Goal: Information Seeking & Learning: Learn about a topic

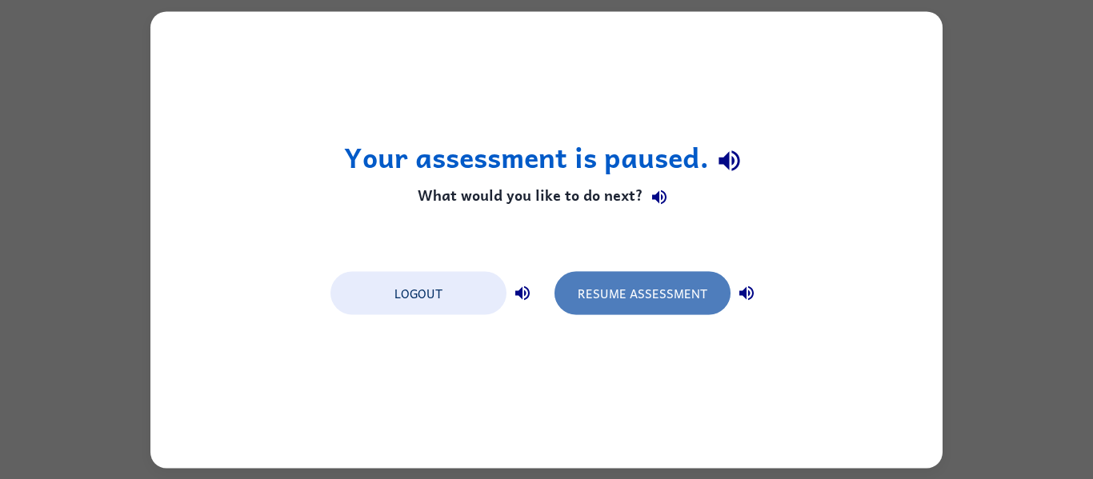
click at [623, 292] on button "Resume Assessment" at bounding box center [643, 292] width 176 height 43
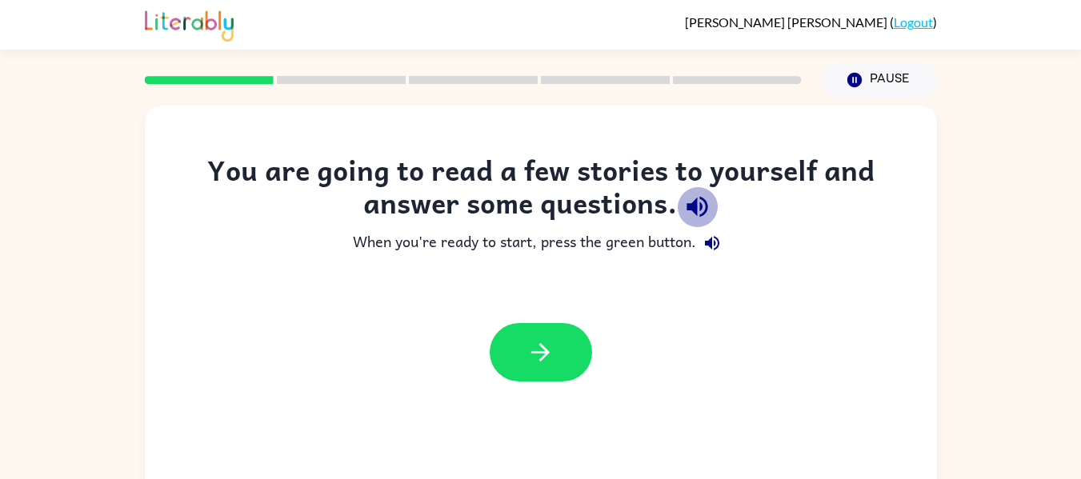
click at [705, 215] on icon "button" at bounding box center [698, 207] width 28 height 28
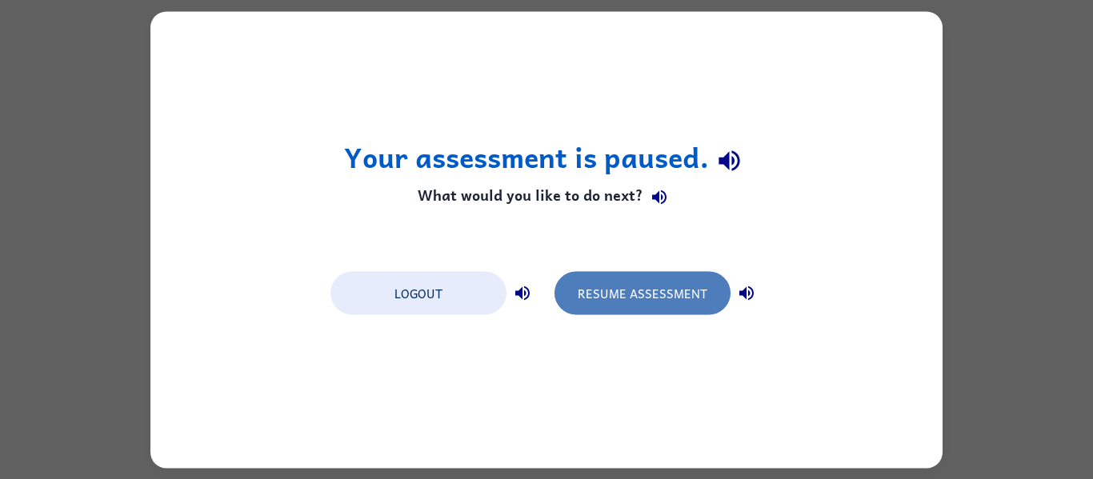
click at [669, 295] on button "Resume Assessment" at bounding box center [643, 292] width 176 height 43
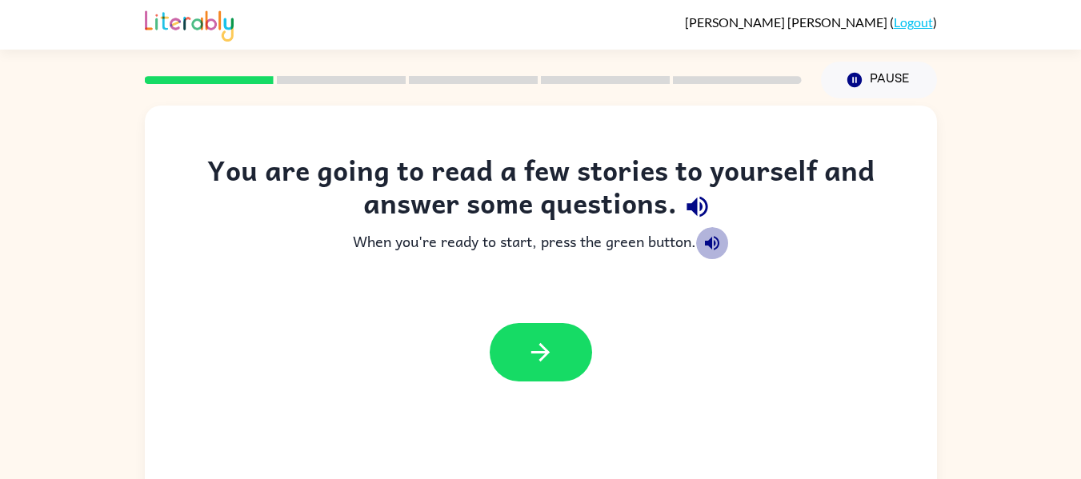
click at [709, 245] on icon "button" at bounding box center [712, 243] width 14 height 14
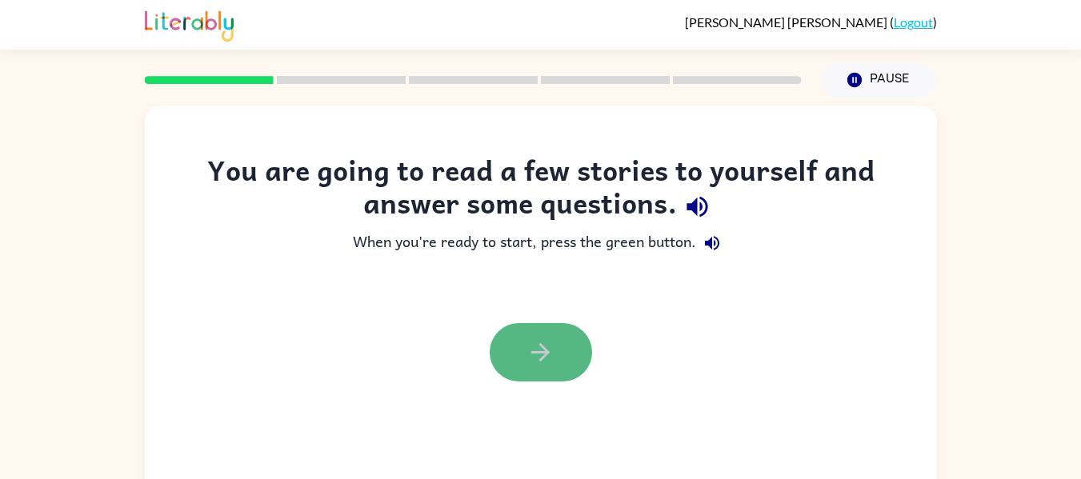
click at [557, 342] on button "button" at bounding box center [541, 352] width 102 height 58
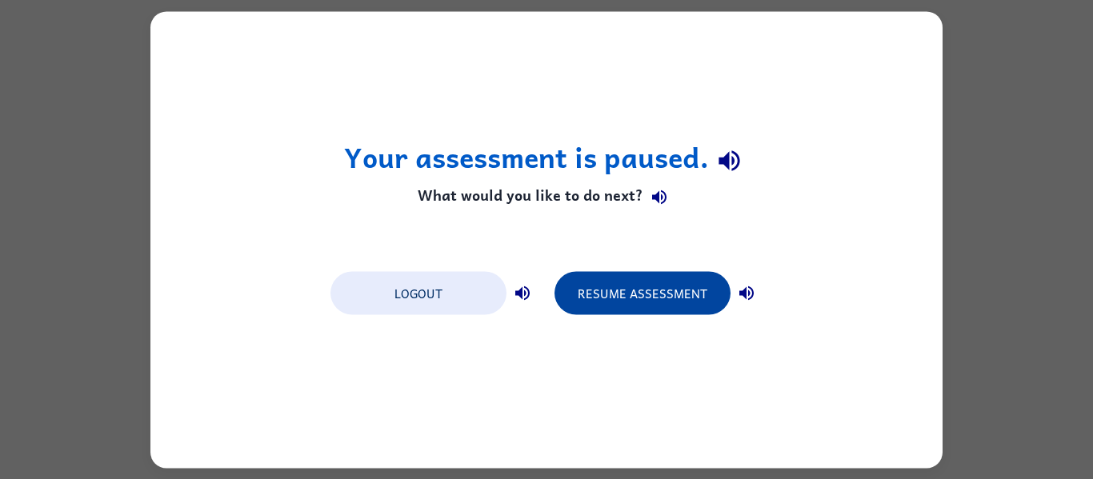
drag, startPoint x: 595, startPoint y: 275, endPoint x: 601, endPoint y: 297, distance: 22.5
click at [601, 297] on button "Resume Assessment" at bounding box center [643, 292] width 176 height 43
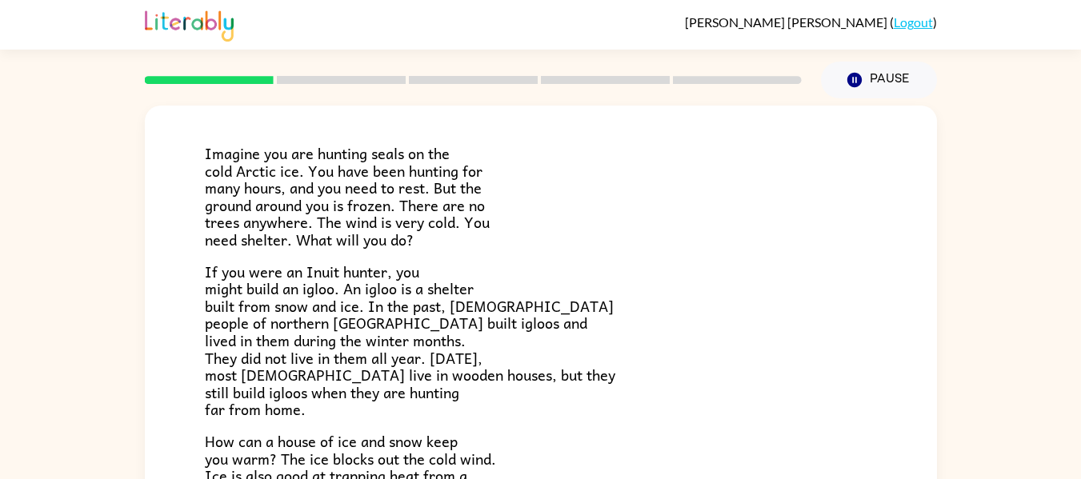
scroll to position [93, 0]
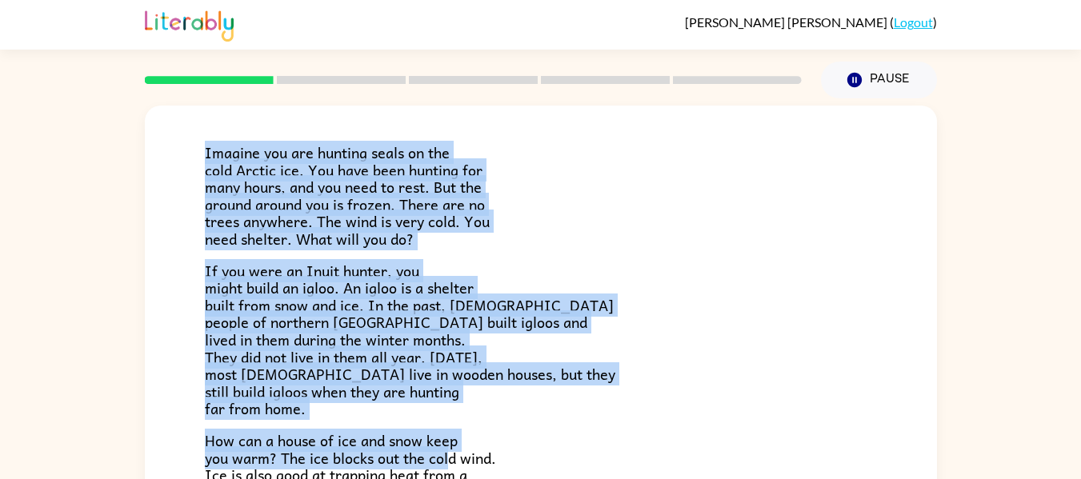
drag, startPoint x: 204, startPoint y: 154, endPoint x: 449, endPoint y: 472, distance: 401.8
click at [449, 472] on div "Imagine you are hunting seals on the cold Arctic ice. You have been hunting for…" at bounding box center [541, 371] width 672 height 531
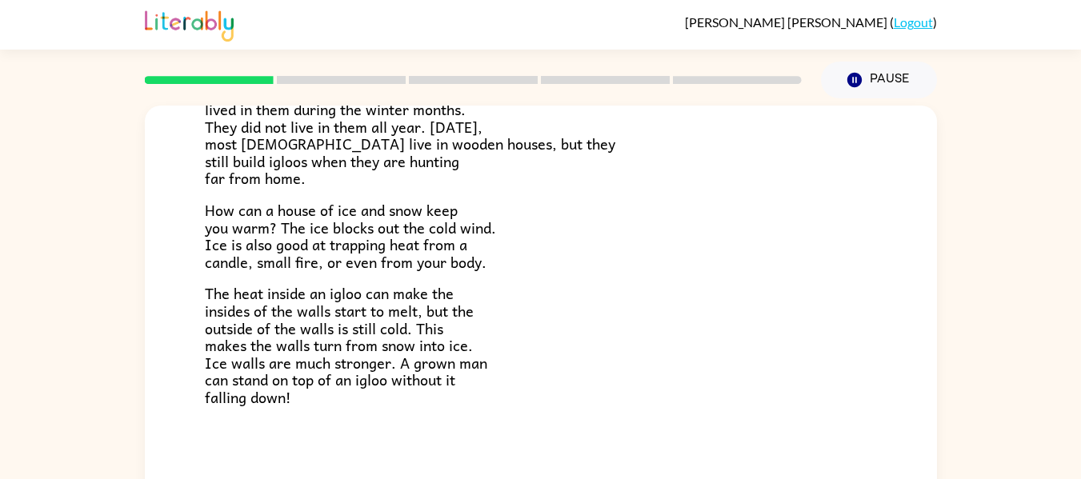
click at [576, 380] on p "The heat inside an igloo can make the insides of the walls start to melt, but t…" at bounding box center [541, 345] width 672 height 121
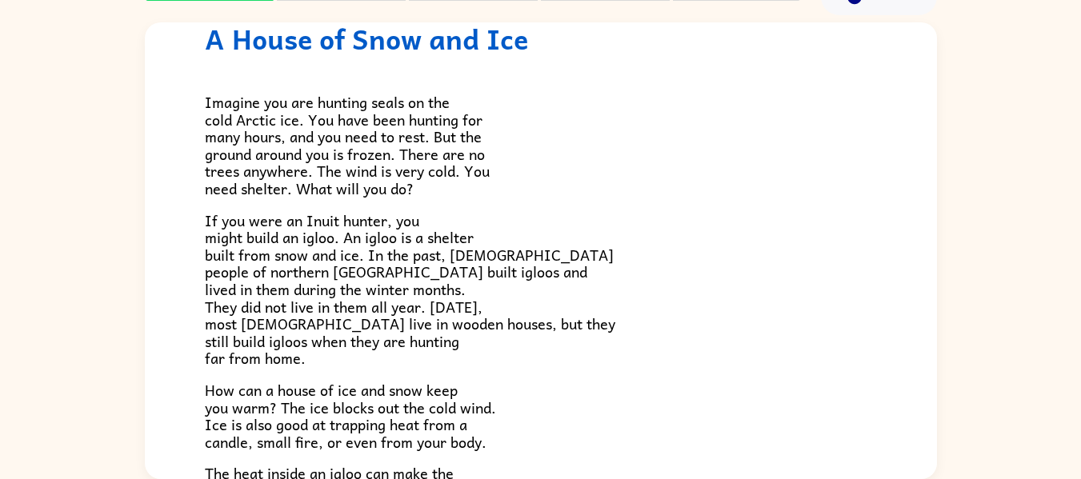
scroll to position [58, 0]
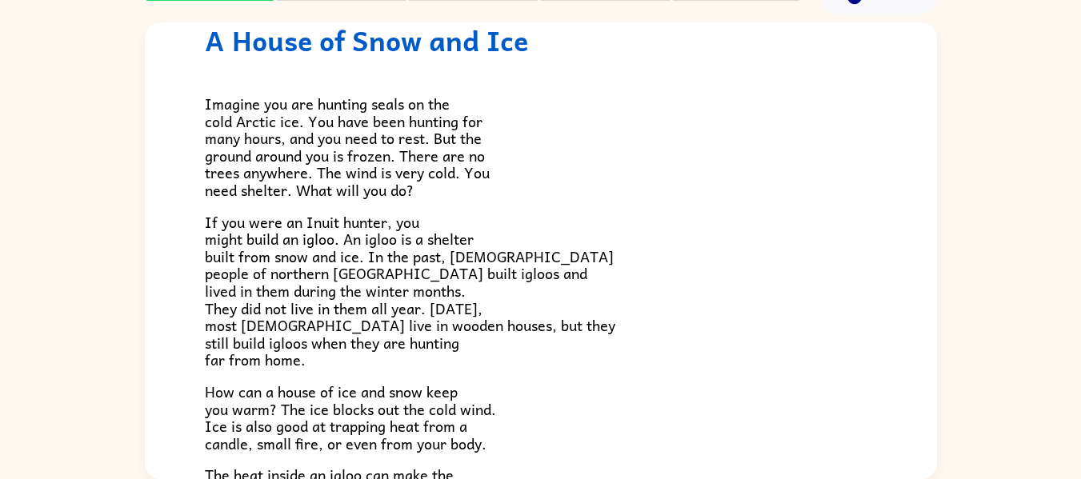
click at [406, 106] on span "Imagine you are hunting seals on the cold Arctic ice. You have been hunting for…" at bounding box center [347, 147] width 285 height 110
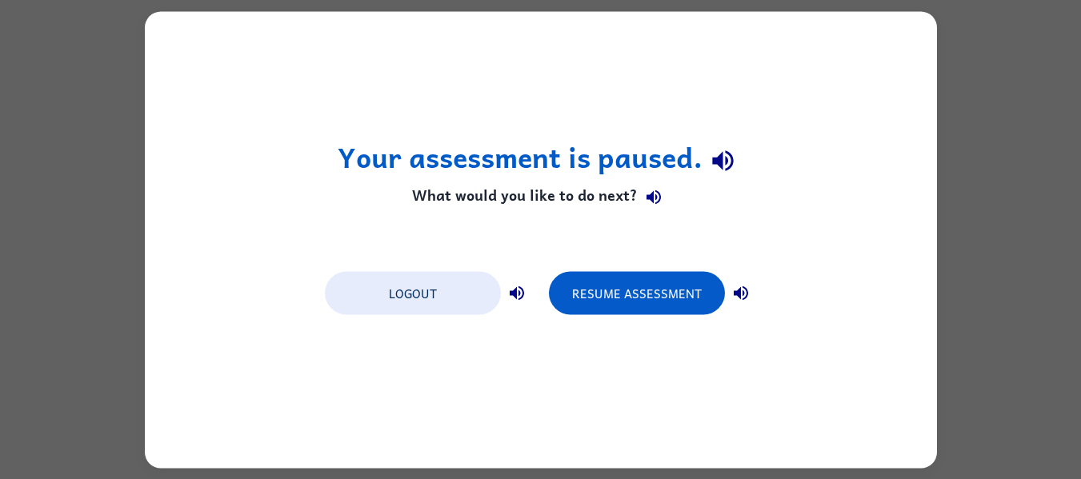
scroll to position [0, 0]
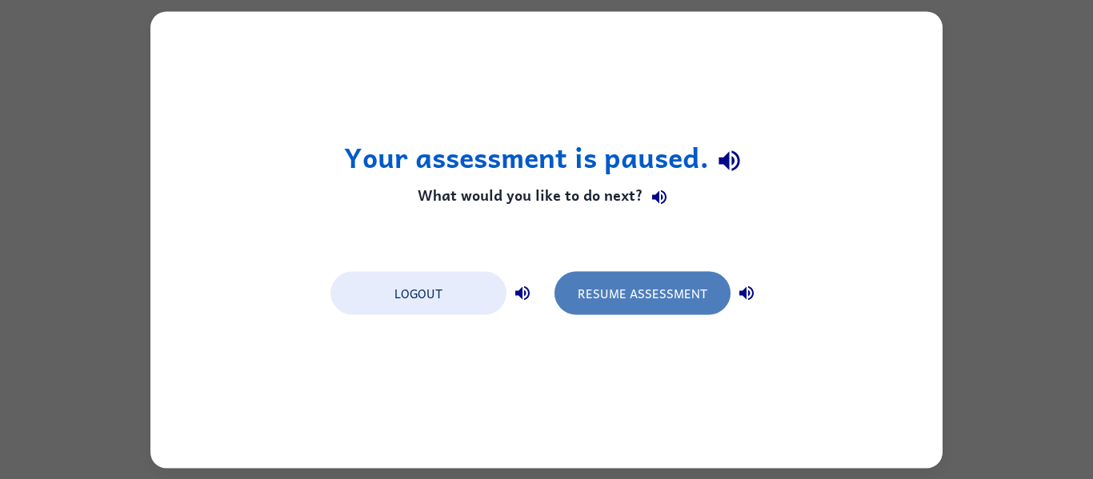
click at [584, 296] on button "Resume Assessment" at bounding box center [643, 292] width 176 height 43
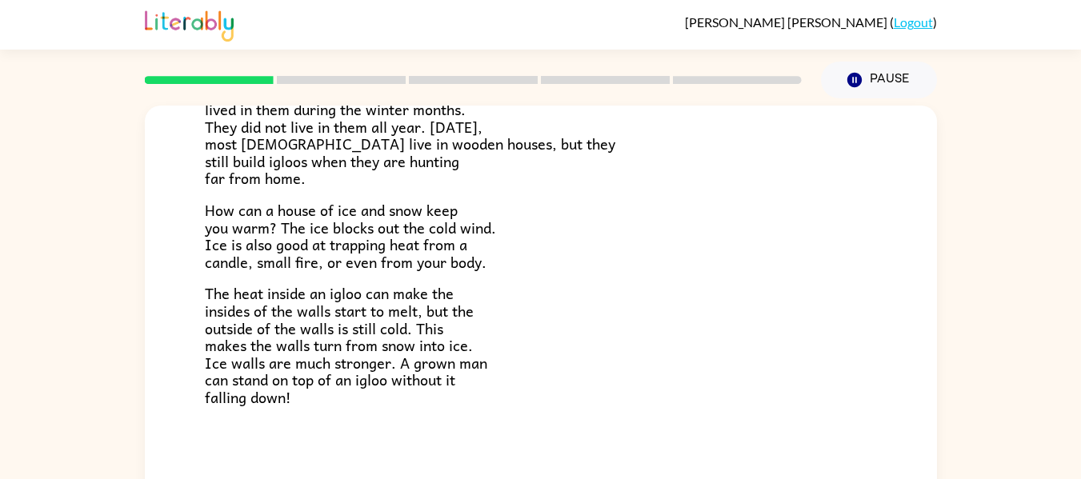
scroll to position [83, 0]
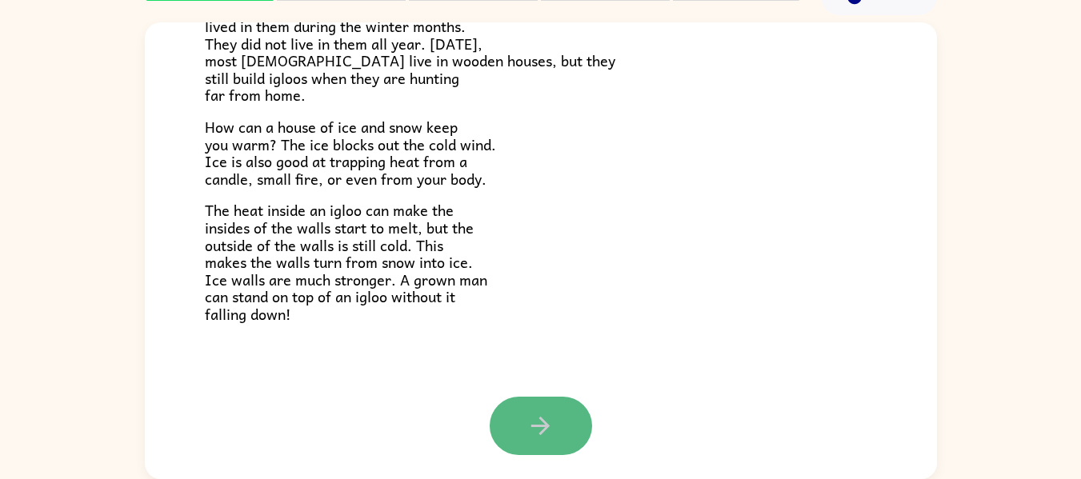
click at [567, 419] on button "button" at bounding box center [541, 426] width 102 height 58
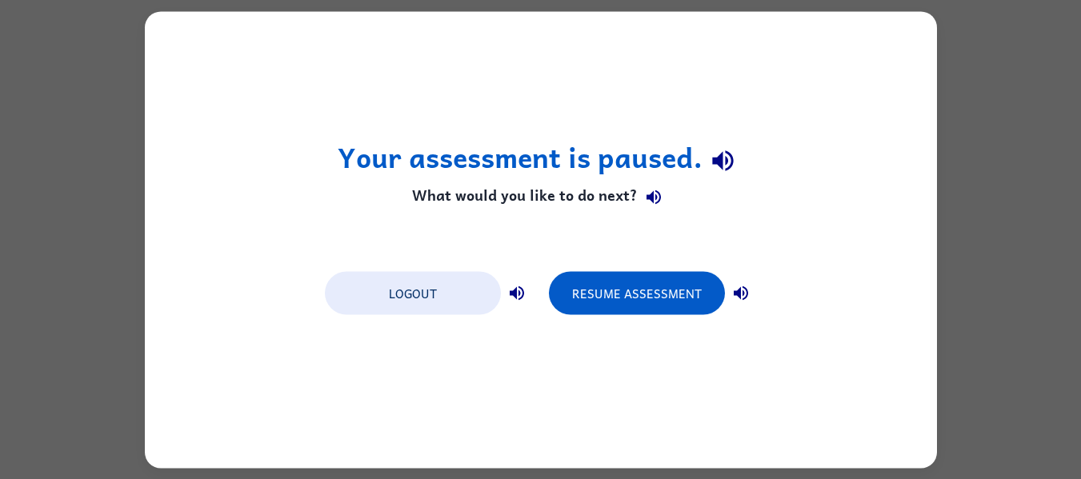
scroll to position [0, 0]
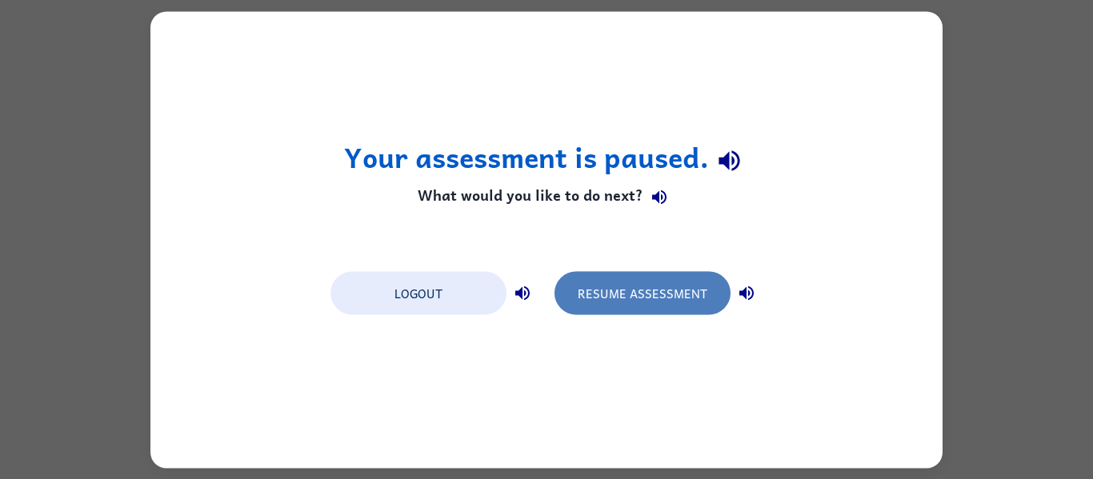
click at [608, 307] on button "Resume Assessment" at bounding box center [643, 292] width 176 height 43
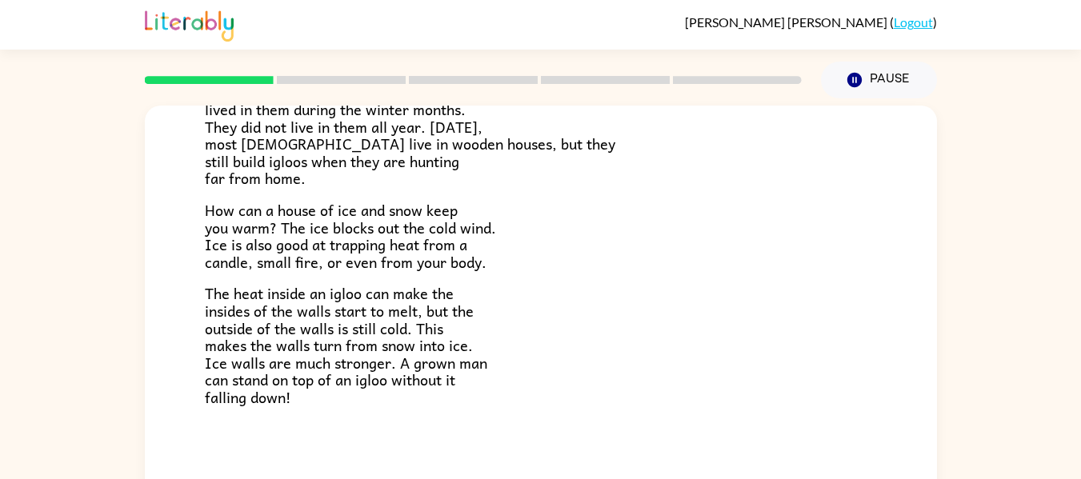
scroll to position [83, 0]
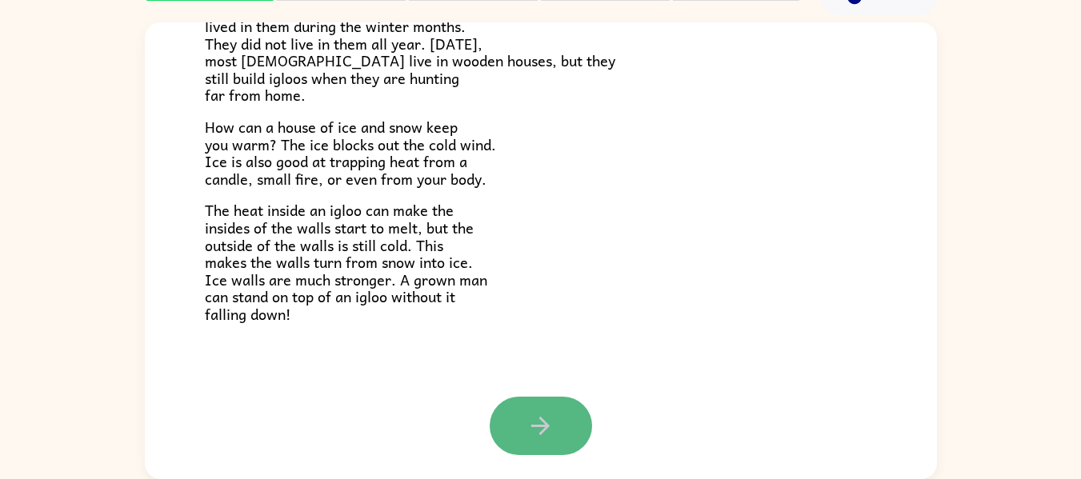
click at [531, 426] on icon "button" at bounding box center [540, 426] width 18 height 18
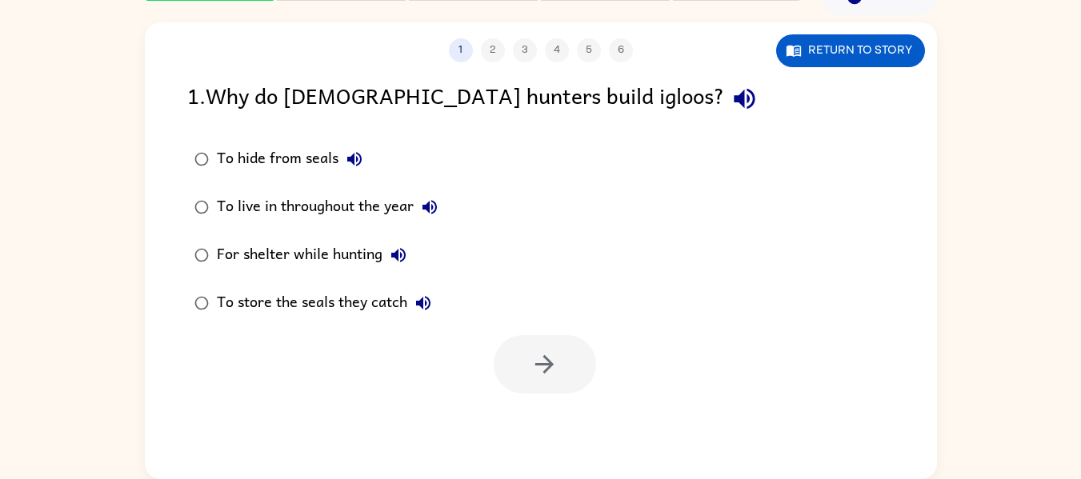
click at [731, 103] on icon "button" at bounding box center [745, 99] width 28 height 28
click at [503, 102] on div "1 . Why do [DEMOGRAPHIC_DATA] hunters build igloos?" at bounding box center [541, 98] width 708 height 41
click at [355, 162] on icon "button" at bounding box center [354, 159] width 19 height 19
click at [431, 209] on icon "button" at bounding box center [429, 207] width 19 height 19
click at [398, 251] on icon "button" at bounding box center [398, 255] width 14 height 14
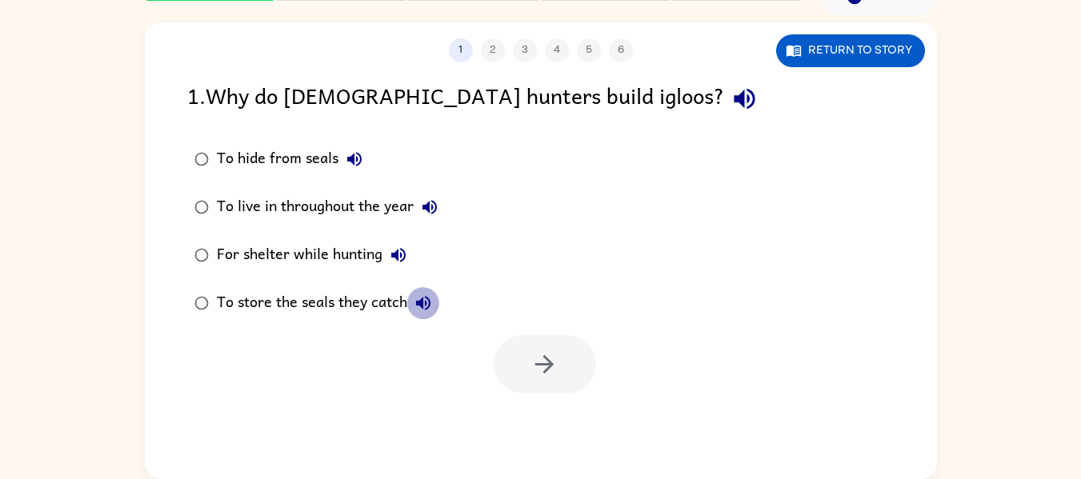
click at [429, 306] on icon "button" at bounding box center [423, 303] width 19 height 19
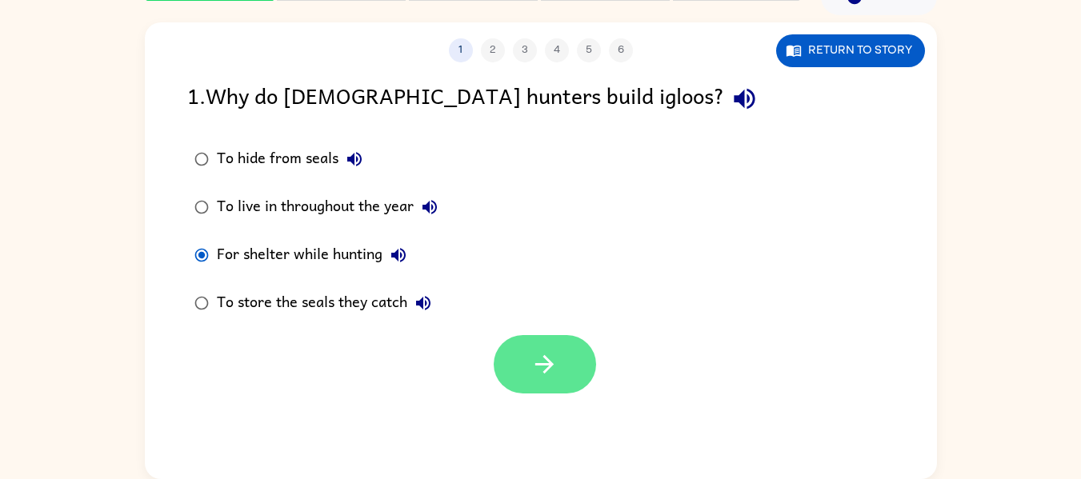
click at [513, 350] on button "button" at bounding box center [545, 364] width 102 height 58
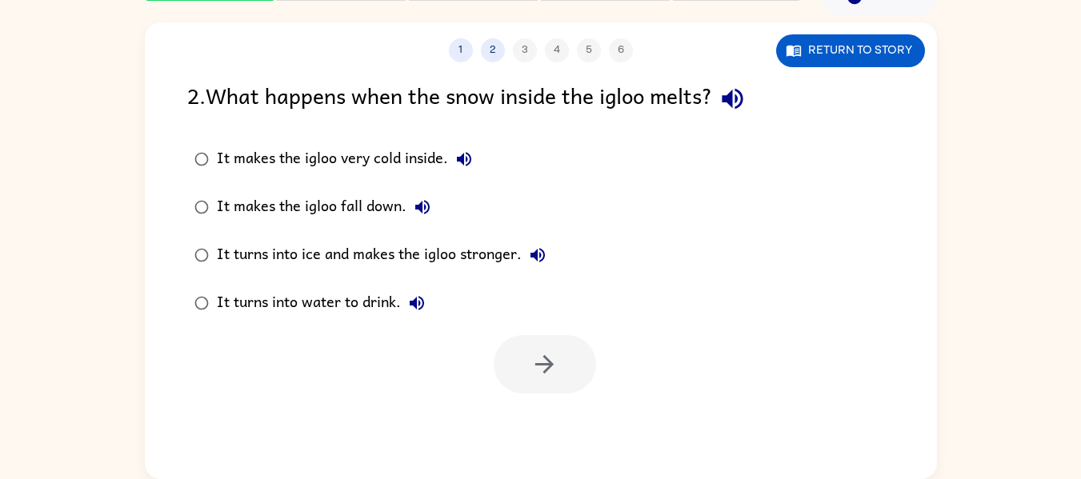
click at [452, 162] on button "It makes the igloo very cold inside." at bounding box center [464, 159] width 32 height 32
click at [711, 97] on div "2 . What happens when the snow inside the igloo melts?" at bounding box center [541, 98] width 708 height 41
click at [728, 108] on icon "button" at bounding box center [733, 99] width 28 height 28
click at [463, 162] on icon "button" at bounding box center [464, 159] width 14 height 14
click at [416, 216] on icon "button" at bounding box center [422, 207] width 19 height 19
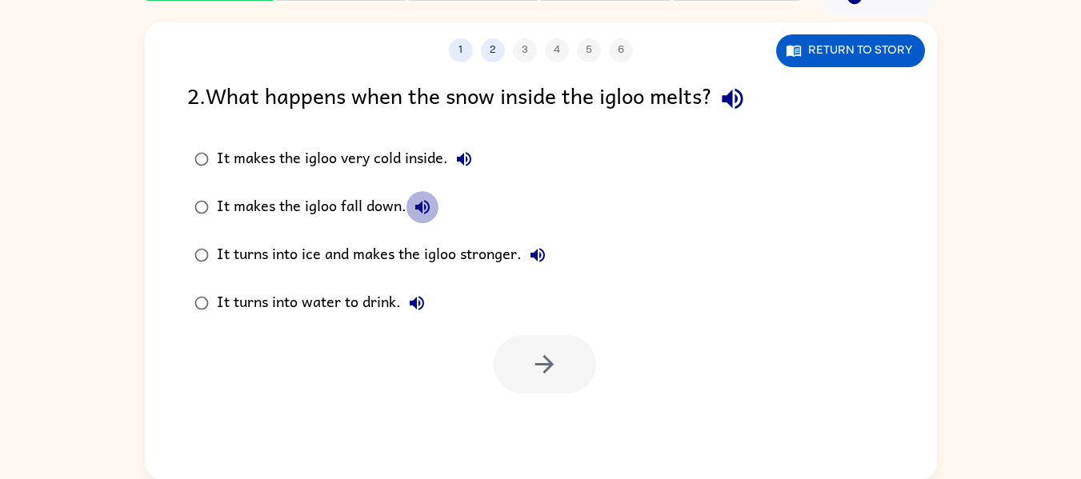
click at [416, 216] on icon "button" at bounding box center [422, 207] width 19 height 19
click at [415, 203] on icon "button" at bounding box center [422, 207] width 19 height 19
click at [529, 241] on div "It turns into ice and makes the igloo stronger." at bounding box center [385, 255] width 337 height 32
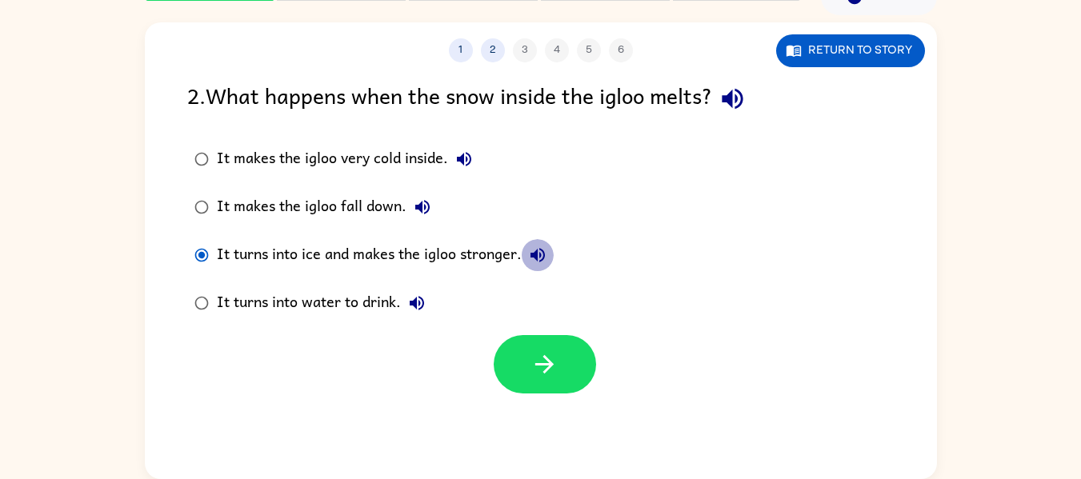
click at [542, 270] on button "It turns into ice and makes the igloo stronger." at bounding box center [538, 255] width 32 height 32
click at [425, 305] on icon "button" at bounding box center [416, 303] width 19 height 19
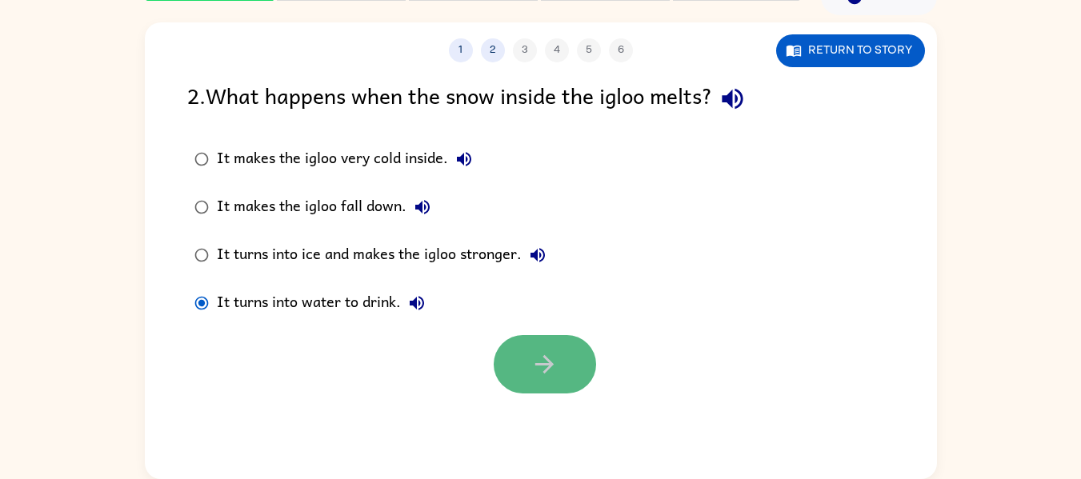
click at [530, 349] on button "button" at bounding box center [545, 364] width 102 height 58
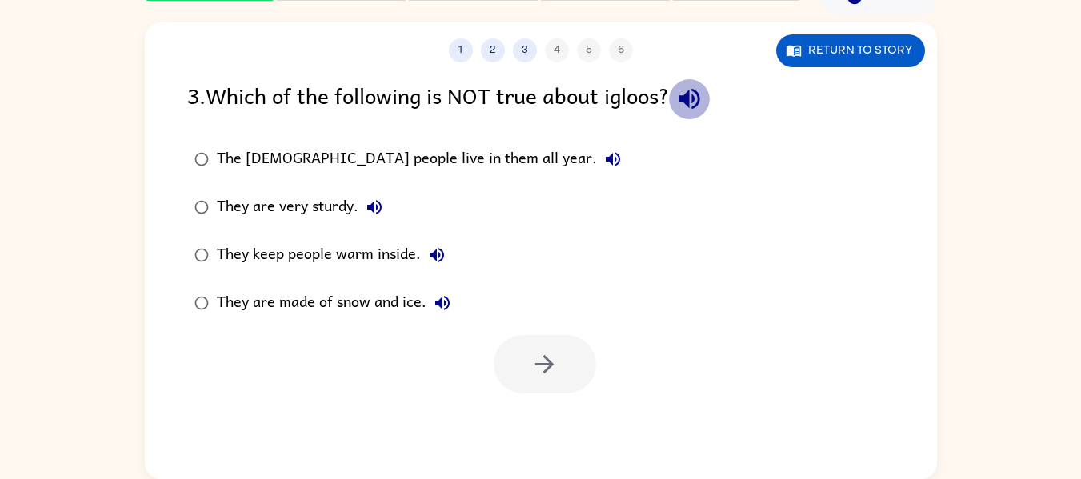
click at [689, 102] on icon "button" at bounding box center [689, 99] width 21 height 21
click at [603, 165] on icon "button" at bounding box center [612, 159] width 19 height 19
click at [375, 204] on icon "button" at bounding box center [374, 207] width 14 height 14
click at [438, 255] on icon "button" at bounding box center [437, 255] width 14 height 14
click at [438, 304] on icon "button" at bounding box center [442, 303] width 14 height 14
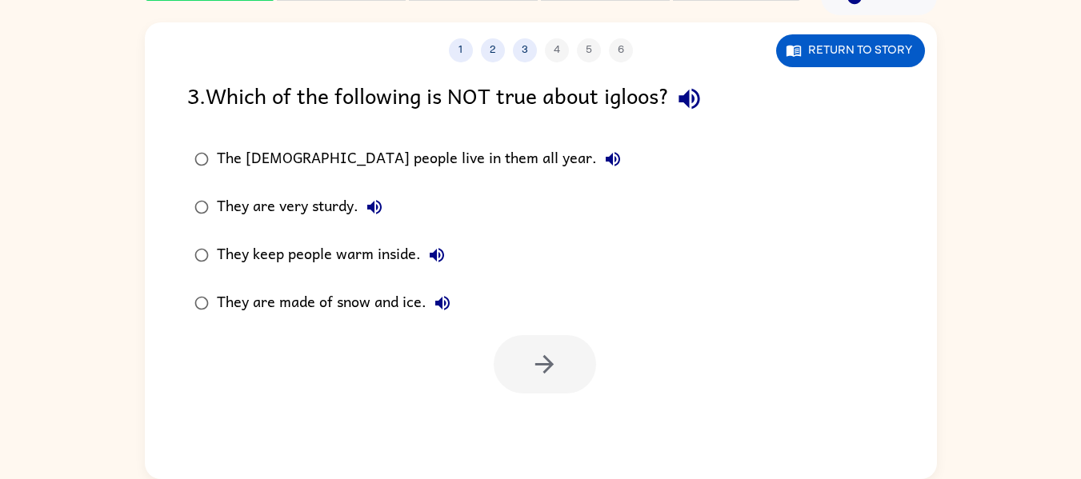
click at [317, 292] on div "They are made of snow and ice." at bounding box center [338, 303] width 242 height 32
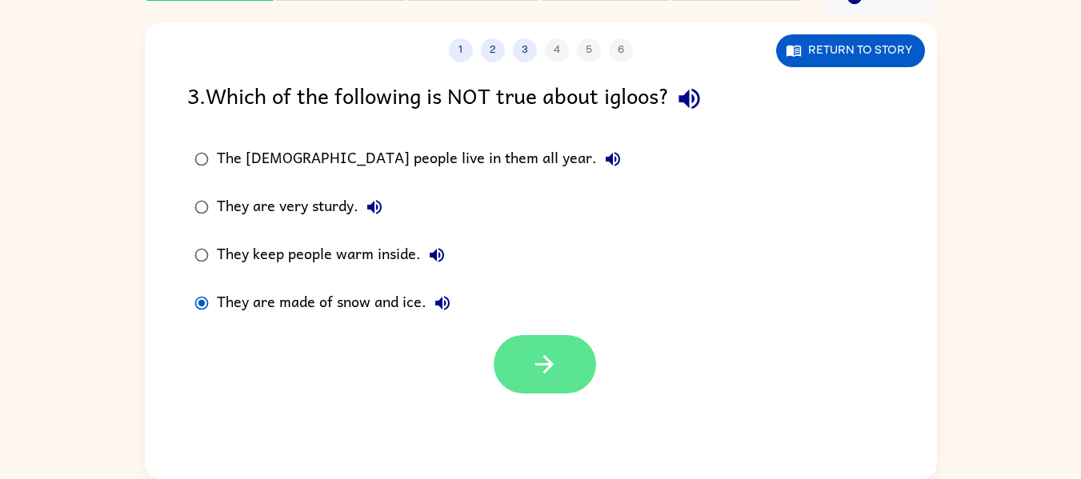
click at [554, 363] on icon "button" at bounding box center [545, 365] width 28 height 28
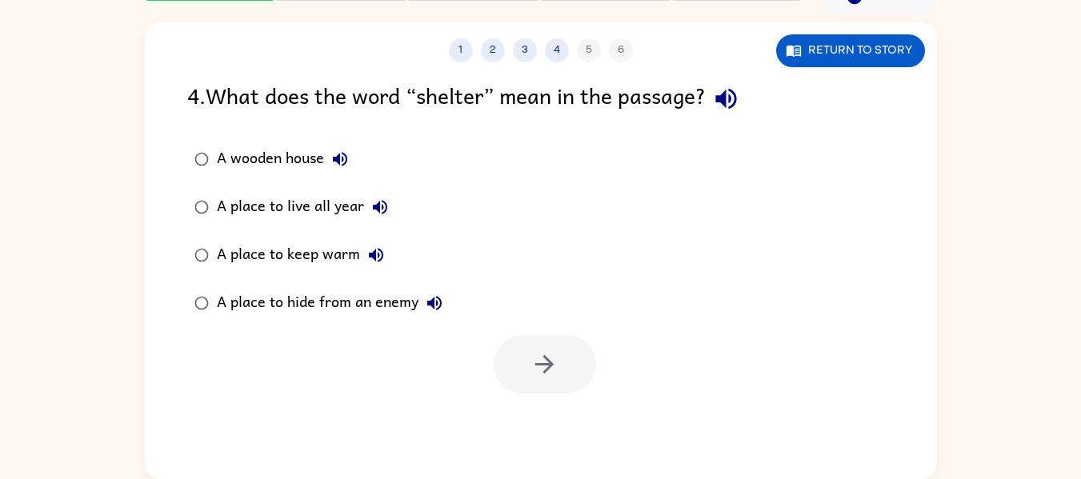
click at [554, 359] on div at bounding box center [545, 364] width 102 height 58
click at [729, 102] on icon "button" at bounding box center [726, 99] width 21 height 21
click at [345, 170] on button "A wooden house" at bounding box center [340, 159] width 32 height 32
click at [346, 172] on button "A wooden house" at bounding box center [340, 159] width 32 height 32
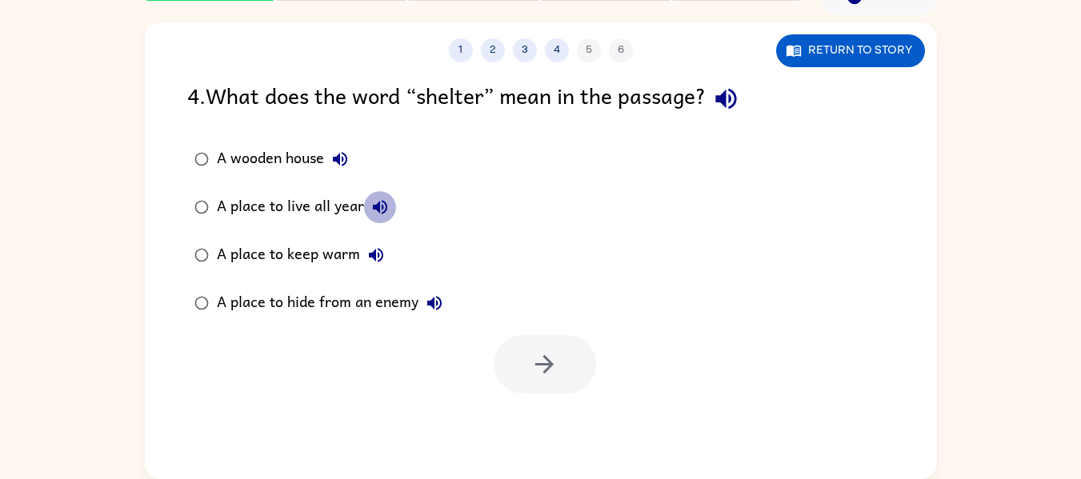
click at [379, 212] on icon "button" at bounding box center [380, 207] width 14 height 14
click at [373, 247] on icon "button" at bounding box center [376, 255] width 19 height 19
click at [426, 304] on icon "button" at bounding box center [434, 303] width 19 height 19
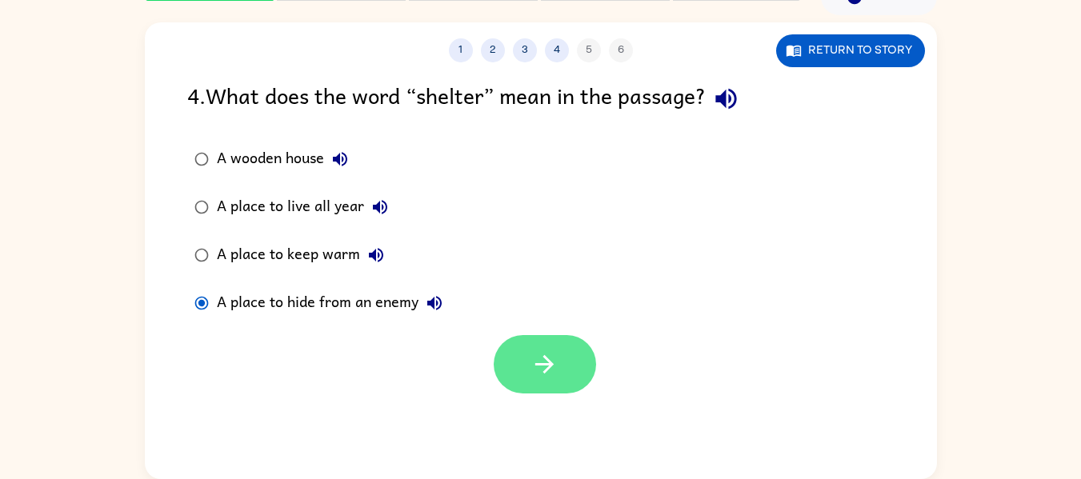
click at [537, 383] on button "button" at bounding box center [545, 364] width 102 height 58
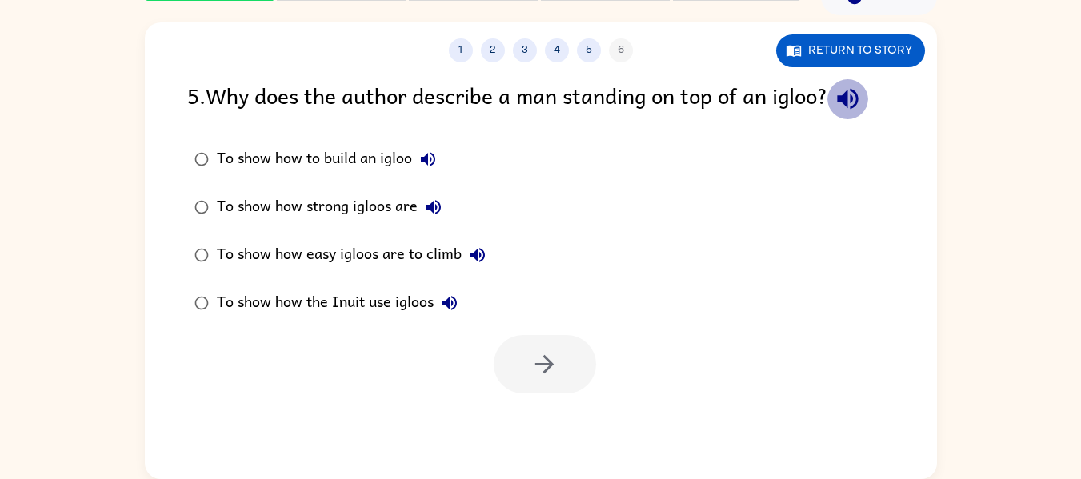
click at [858, 94] on icon "button" at bounding box center [847, 99] width 21 height 21
click at [862, 99] on icon "button" at bounding box center [848, 99] width 28 height 28
click at [435, 158] on icon "button" at bounding box center [428, 159] width 14 height 14
click at [431, 212] on icon "button" at bounding box center [433, 207] width 19 height 19
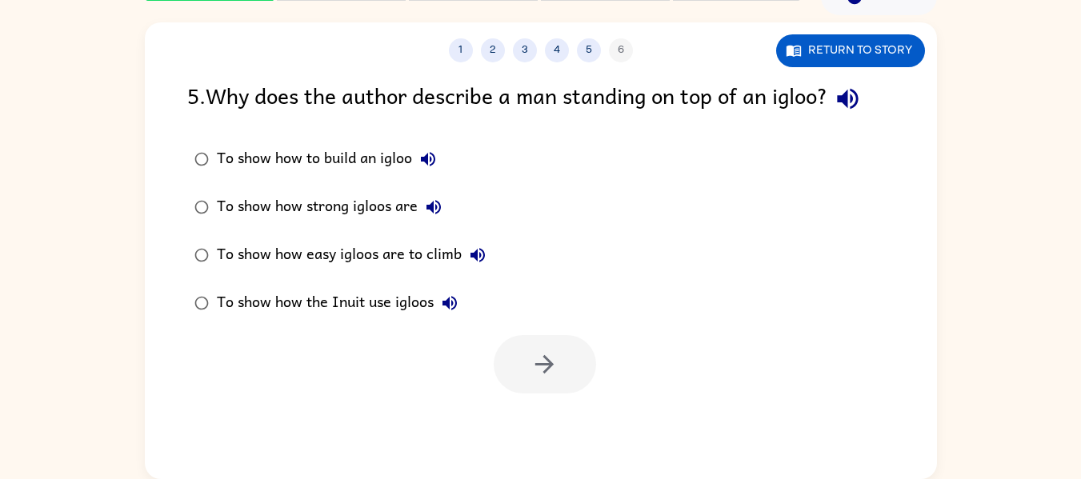
click at [431, 212] on icon "button" at bounding box center [433, 207] width 19 height 19
click at [435, 213] on icon "button" at bounding box center [433, 207] width 19 height 19
click at [476, 259] on icon "button" at bounding box center [478, 255] width 14 height 14
click at [457, 301] on icon "button" at bounding box center [450, 303] width 14 height 14
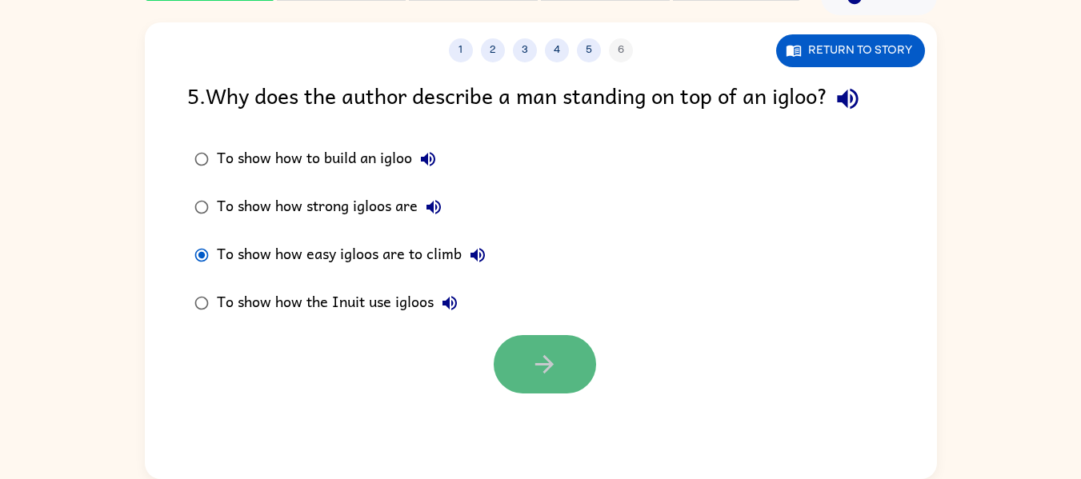
click at [517, 378] on button "button" at bounding box center [545, 364] width 102 height 58
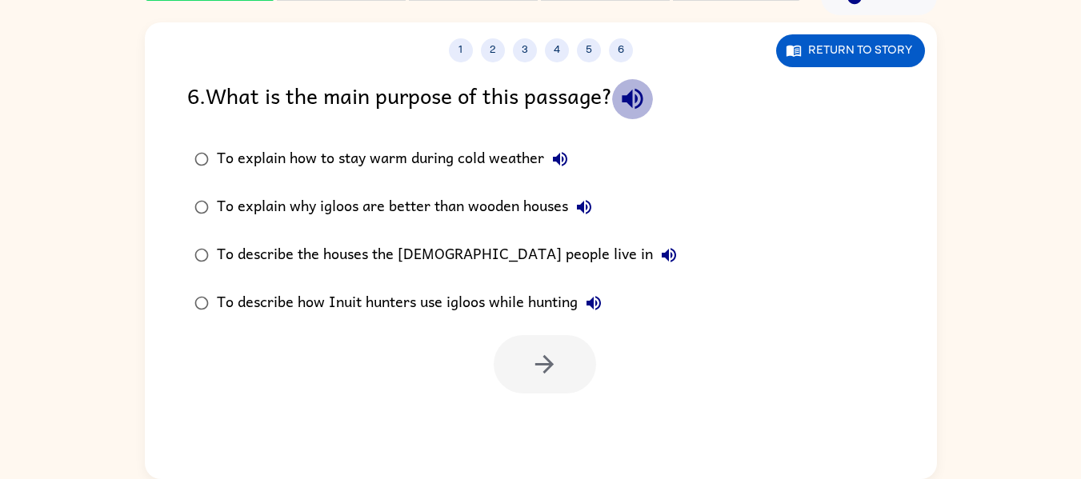
click at [635, 102] on icon "button" at bounding box center [632, 99] width 21 height 21
click at [635, 104] on icon "button" at bounding box center [632, 99] width 21 height 21
click at [560, 159] on icon "button" at bounding box center [560, 159] width 19 height 19
click at [597, 214] on button "To explain why igloos are better than wooden houses" at bounding box center [584, 207] width 32 height 32
click at [660, 253] on icon "button" at bounding box center [669, 255] width 19 height 19
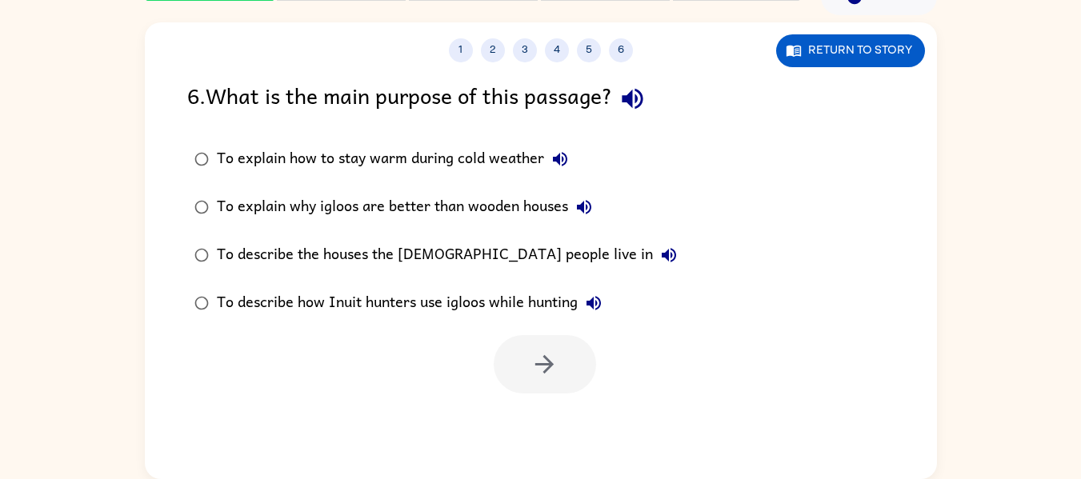
click at [662, 253] on icon "button" at bounding box center [669, 255] width 14 height 14
click at [589, 303] on icon "button" at bounding box center [594, 303] width 14 height 14
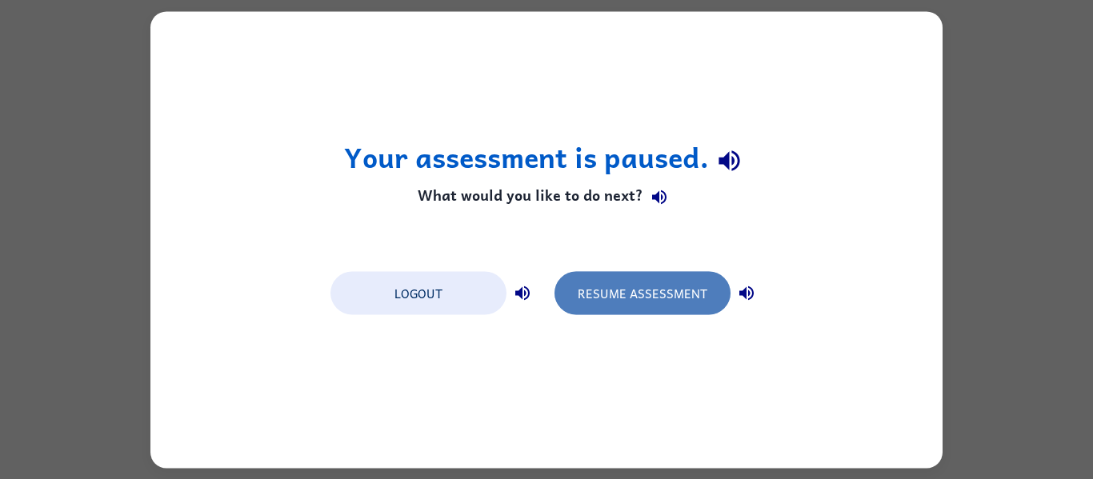
click at [627, 299] on button "Resume Assessment" at bounding box center [643, 292] width 176 height 43
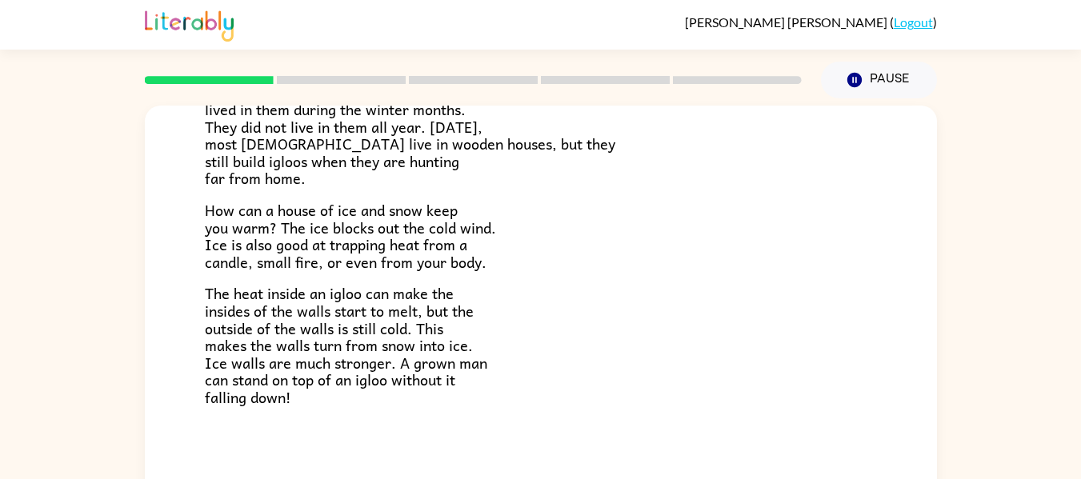
scroll to position [83, 0]
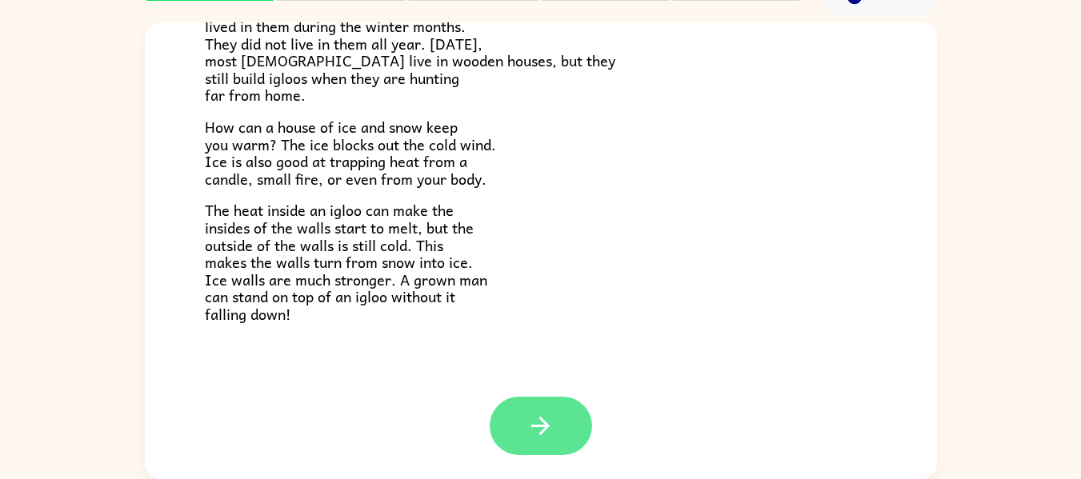
click at [532, 429] on icon "button" at bounding box center [541, 426] width 28 height 28
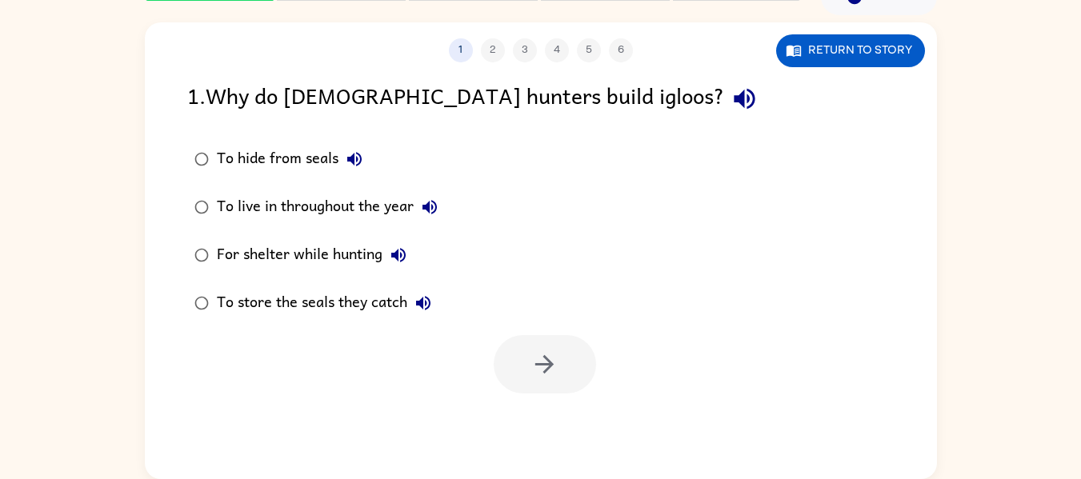
scroll to position [0, 0]
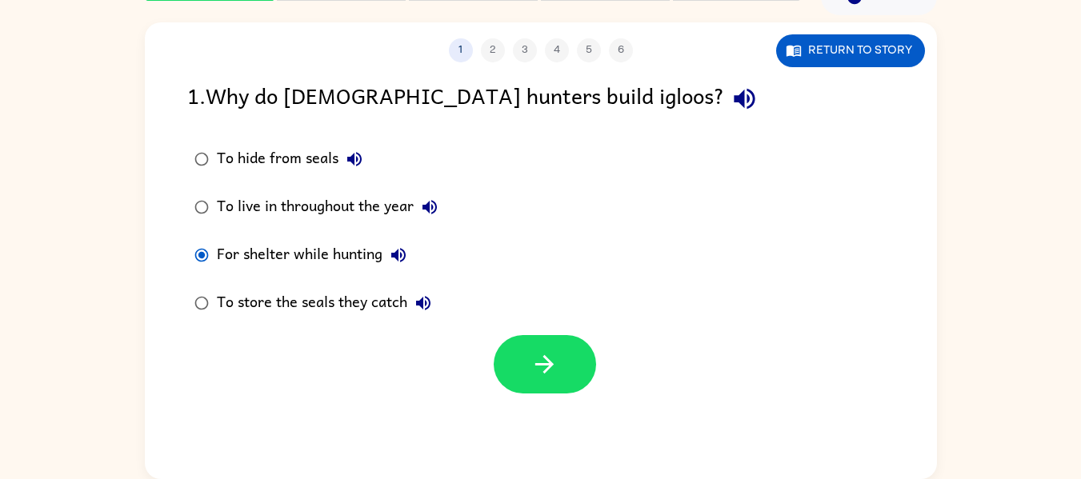
click at [486, 55] on div "1 2 3 4 5 6" at bounding box center [541, 50] width 792 height 24
click at [543, 367] on icon "button" at bounding box center [545, 365] width 28 height 28
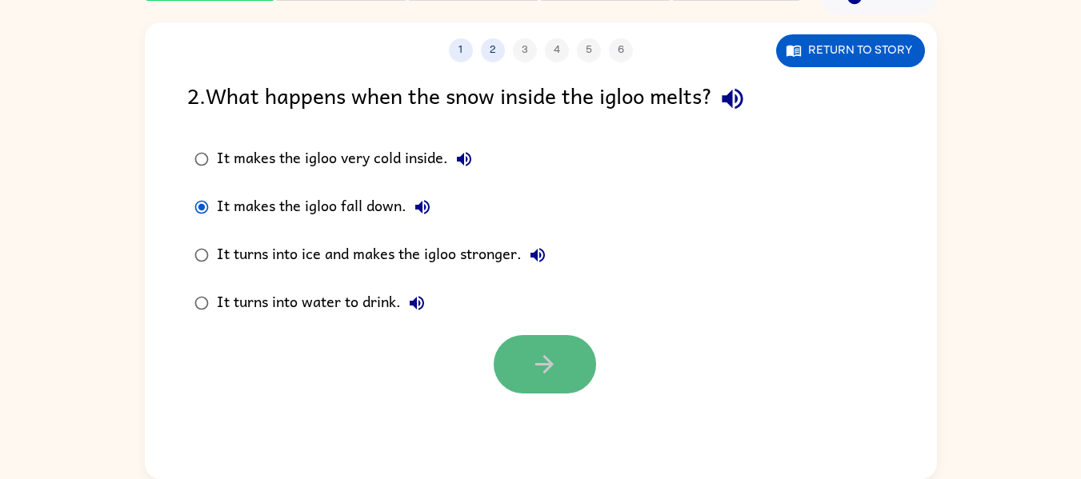
click at [515, 349] on button "button" at bounding box center [545, 364] width 102 height 58
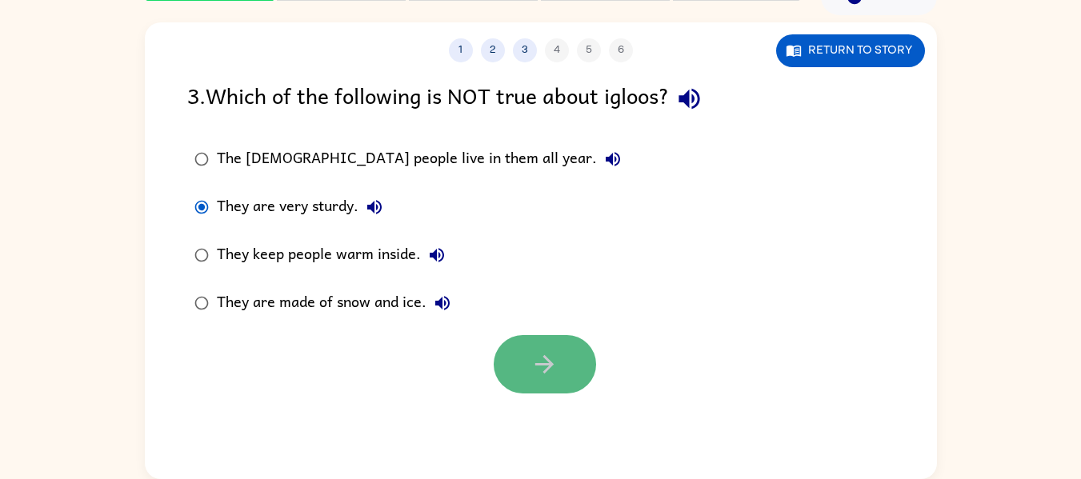
click at [514, 365] on button "button" at bounding box center [545, 364] width 102 height 58
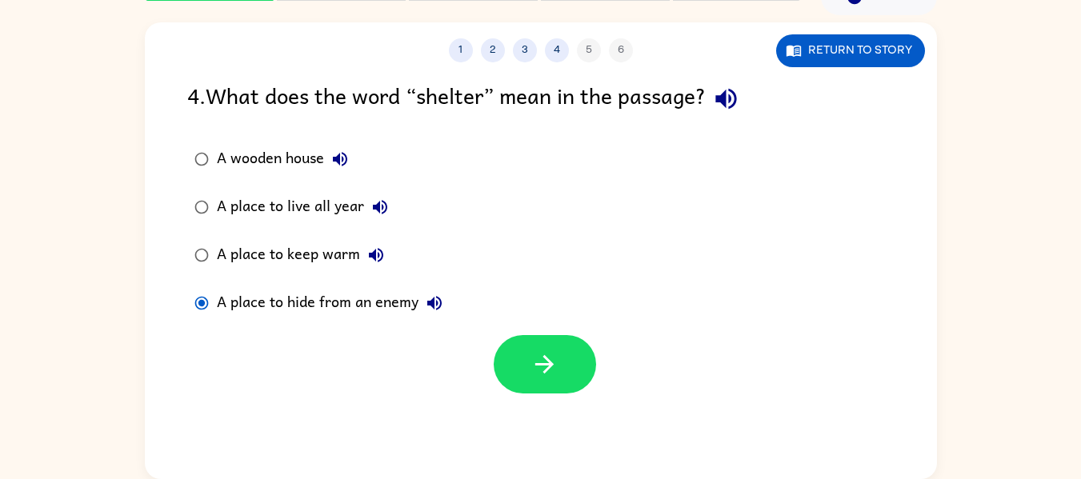
click at [592, 340] on div at bounding box center [545, 364] width 102 height 58
click at [553, 358] on icon "button" at bounding box center [545, 365] width 28 height 28
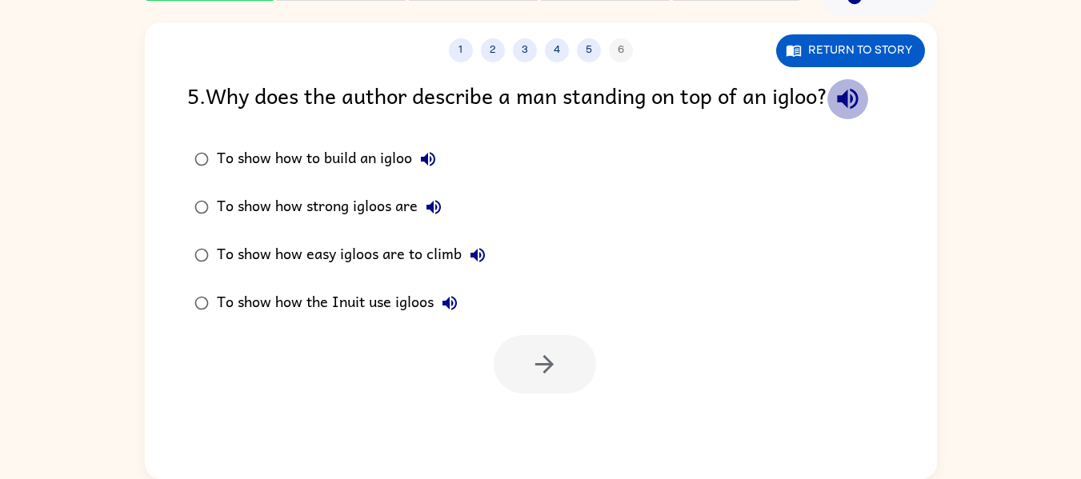
click at [852, 105] on icon "button" at bounding box center [848, 99] width 28 height 28
click at [433, 162] on icon "button" at bounding box center [428, 159] width 19 height 19
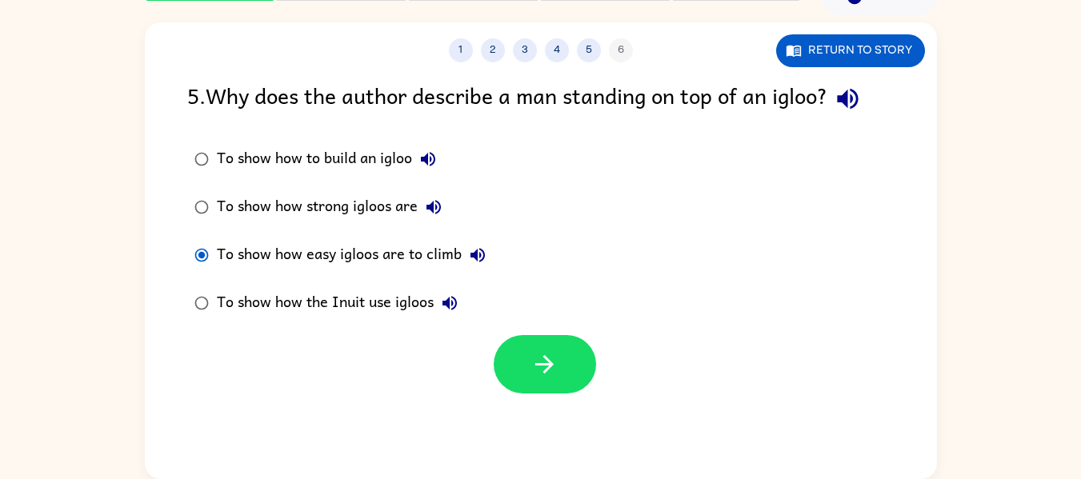
click at [219, 221] on div "To show how strong igloos are" at bounding box center [333, 207] width 233 height 32
click at [539, 362] on icon "button" at bounding box center [545, 365] width 28 height 28
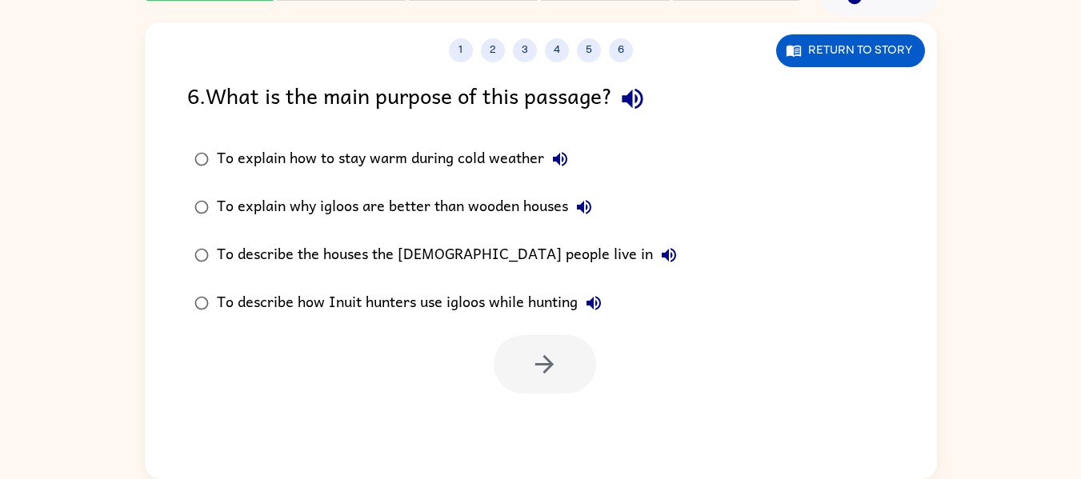
click at [631, 104] on icon "button" at bounding box center [633, 99] width 28 height 28
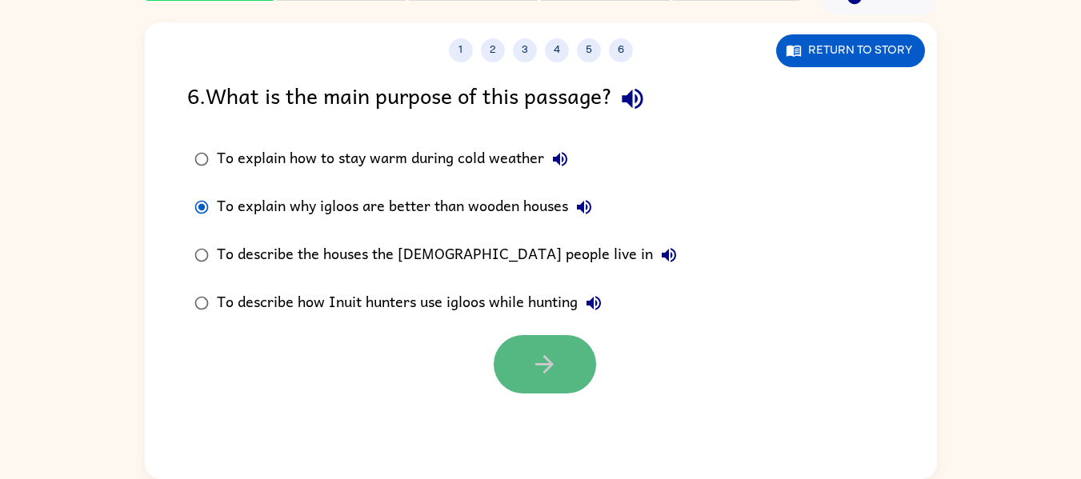
click at [533, 364] on icon "button" at bounding box center [545, 365] width 28 height 28
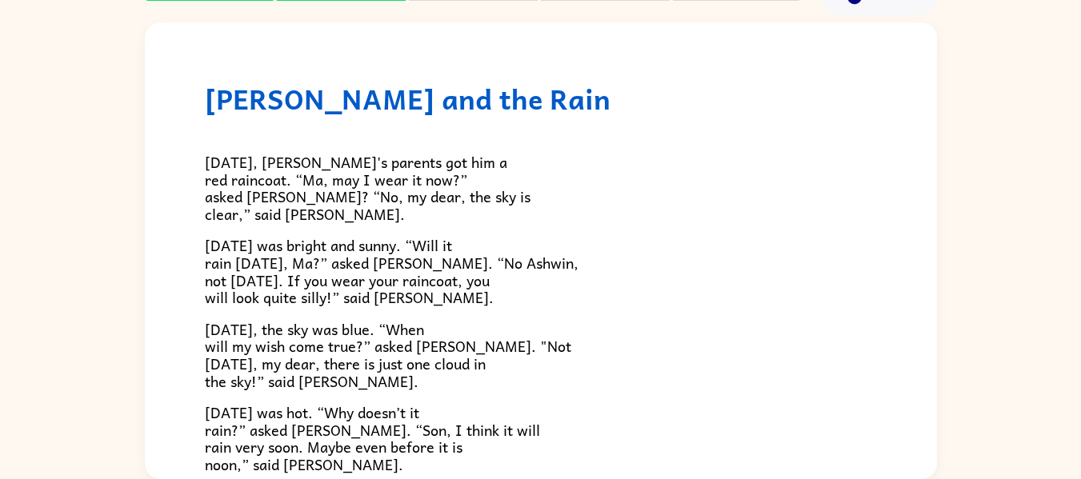
click at [505, 325] on p "[DATE], the sky was blue. “When will my wish come true?” asked [PERSON_NAME]. "…" at bounding box center [541, 355] width 672 height 69
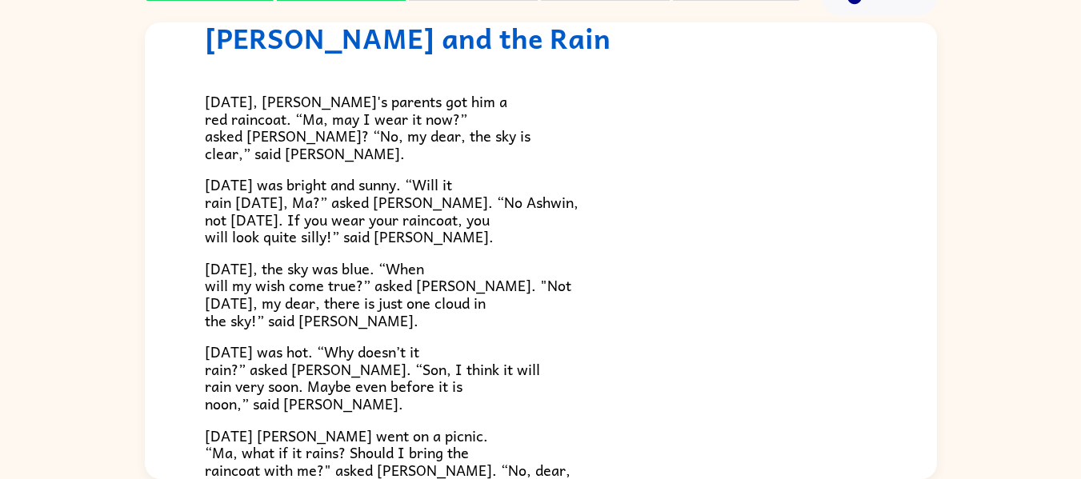
scroll to position [62, 0]
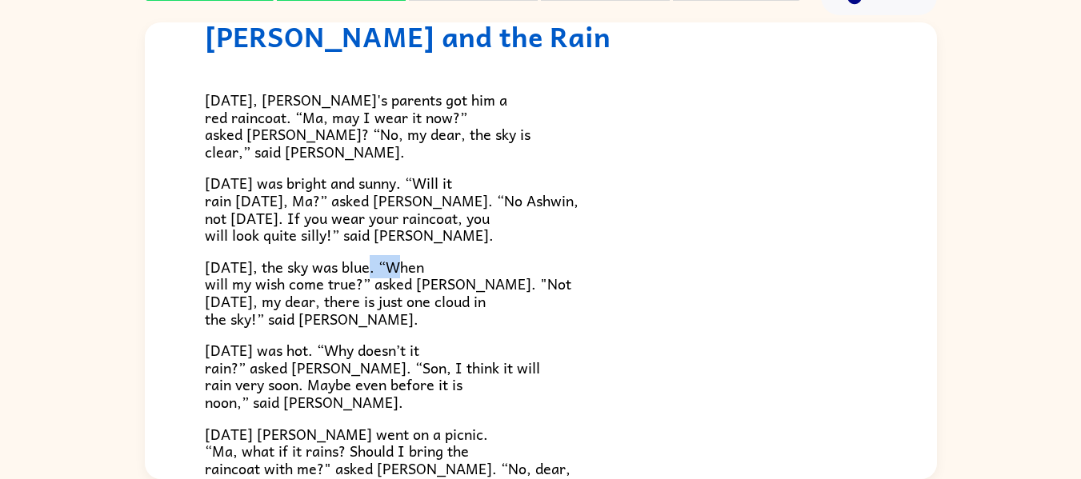
drag, startPoint x: 397, startPoint y: 259, endPoint x: 373, endPoint y: 259, distance: 24.0
click at [373, 259] on span "[DATE], the sky was blue. “When will my wish come true?” asked [PERSON_NAME]. "…" at bounding box center [388, 292] width 367 height 75
drag, startPoint x: 373, startPoint y: 259, endPoint x: 528, endPoint y: 179, distance: 174.7
click at [528, 179] on p "[DATE] was bright and sunny. “Will it rain [DATE], Ma?” asked [PERSON_NAME]. “N…" at bounding box center [541, 208] width 672 height 69
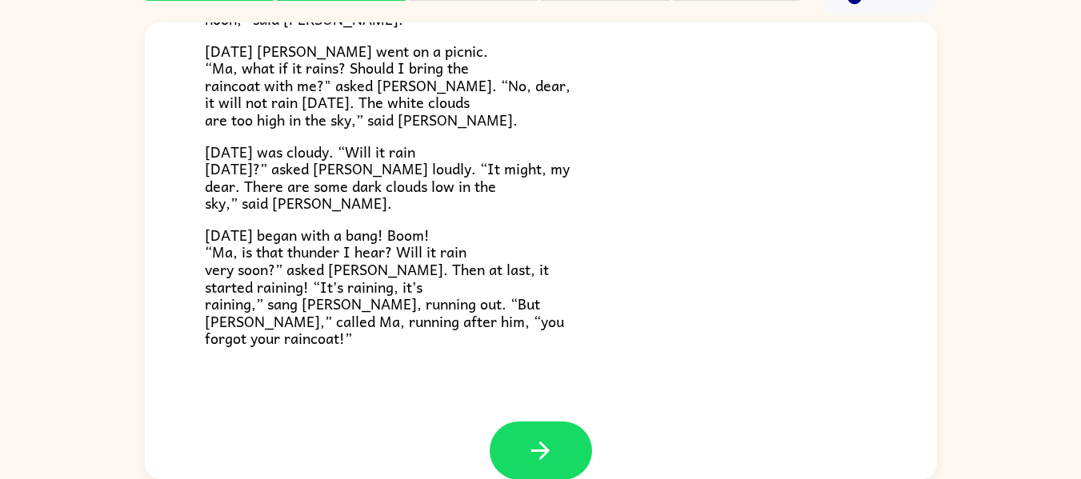
scroll to position [471, 0]
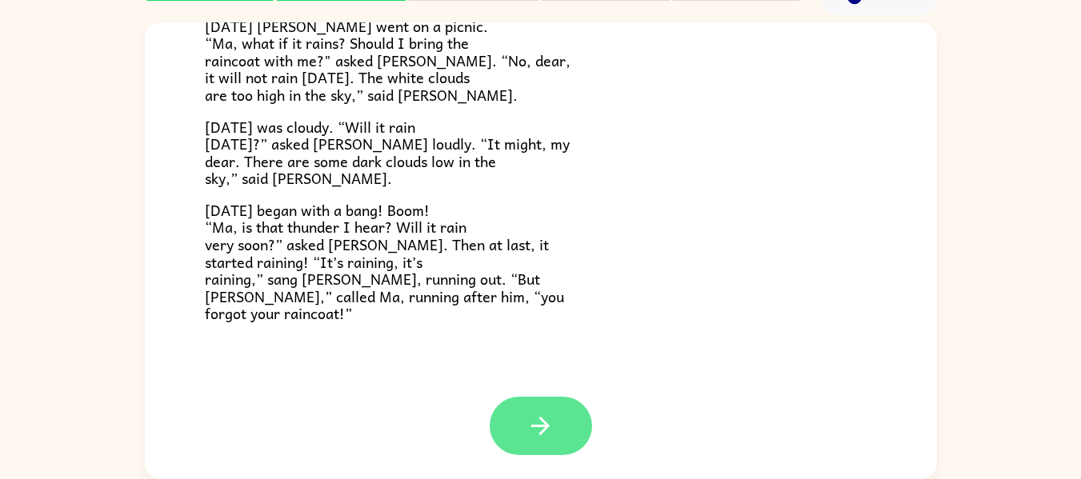
click at [554, 437] on button "button" at bounding box center [541, 426] width 102 height 58
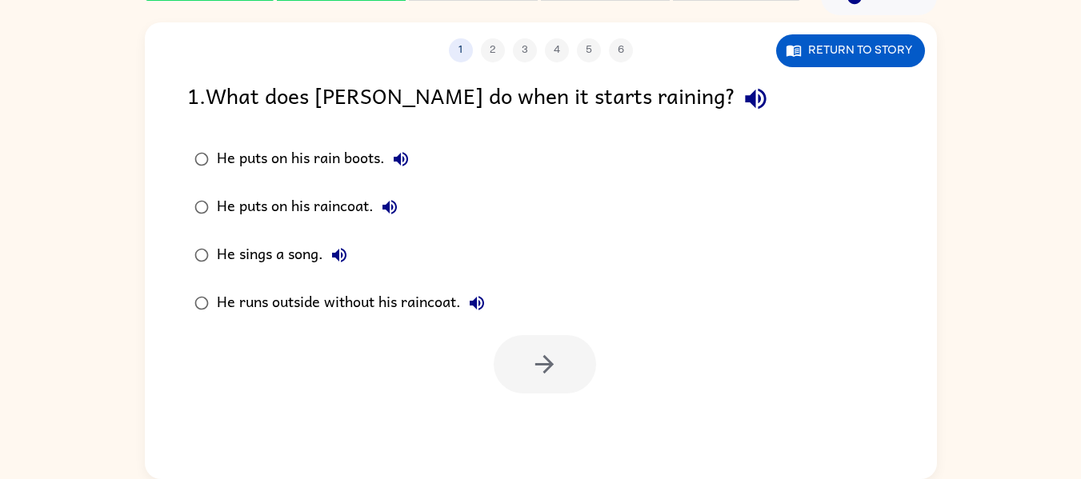
scroll to position [0, 0]
click at [742, 102] on icon "button" at bounding box center [756, 99] width 28 height 28
click at [404, 154] on icon "button" at bounding box center [400, 159] width 19 height 19
click at [394, 207] on icon "button" at bounding box center [390, 207] width 14 height 14
click at [338, 261] on icon "button" at bounding box center [339, 255] width 19 height 19
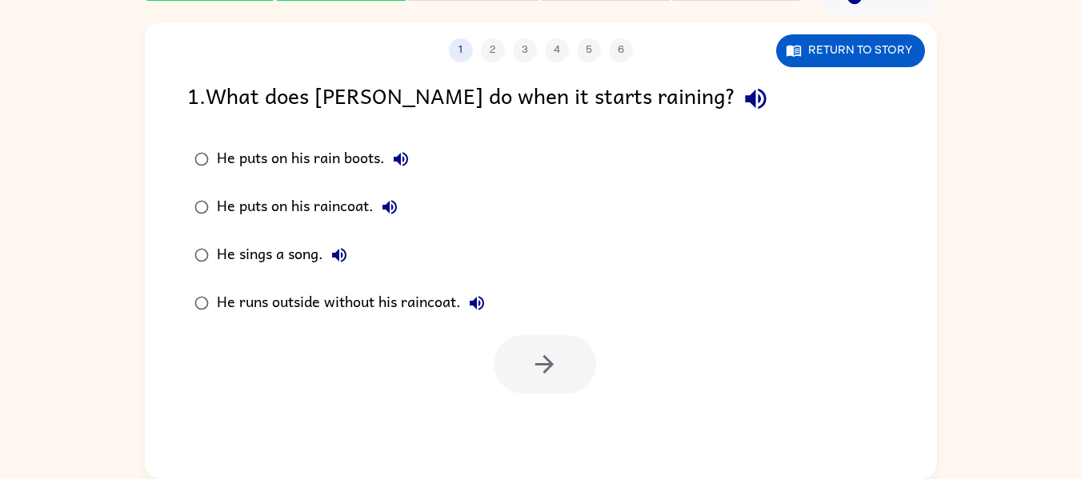
click at [482, 308] on icon "button" at bounding box center [476, 303] width 19 height 19
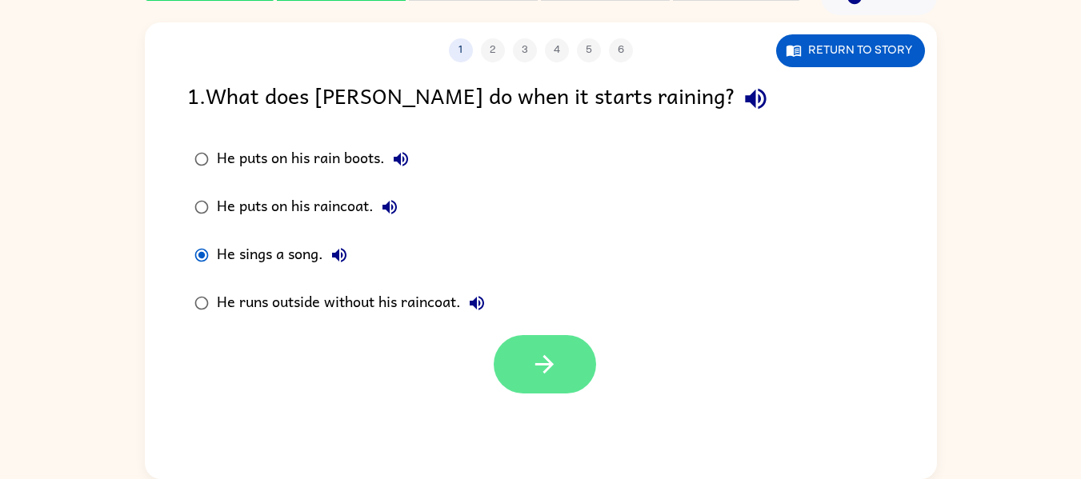
click at [518, 345] on button "button" at bounding box center [545, 364] width 102 height 58
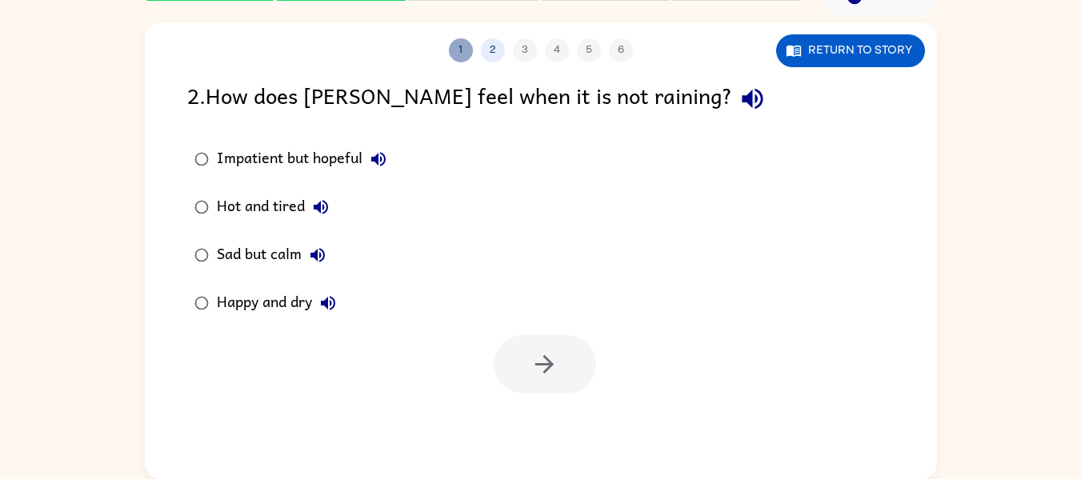
click at [468, 56] on button "1" at bounding box center [461, 50] width 24 height 24
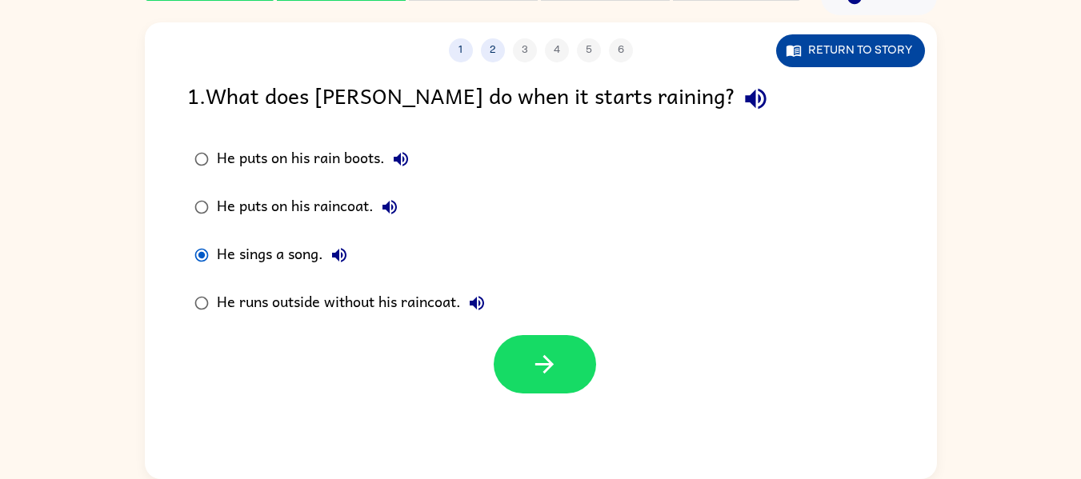
click at [825, 50] on button "Return to story" at bounding box center [850, 50] width 149 height 33
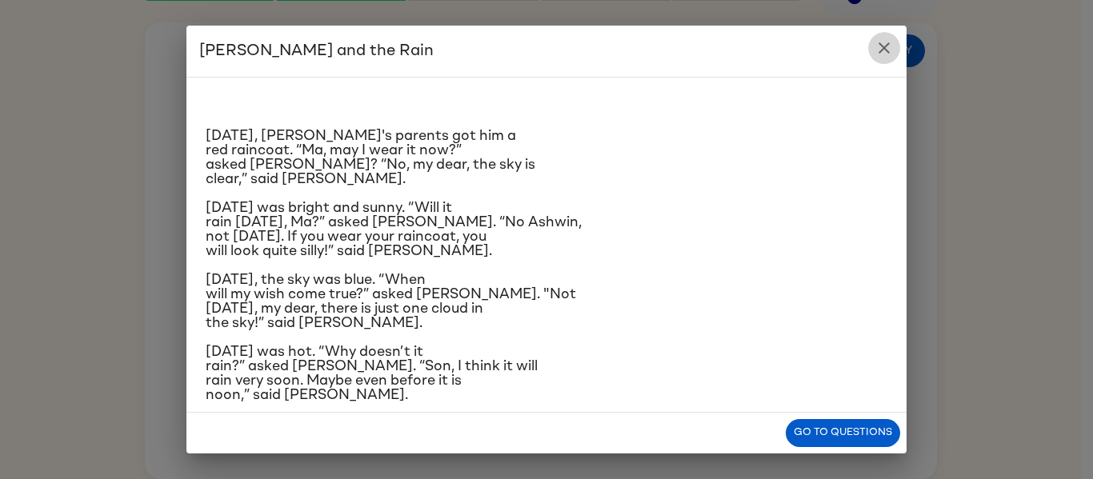
click at [880, 53] on icon "close" at bounding box center [884, 47] width 11 height 11
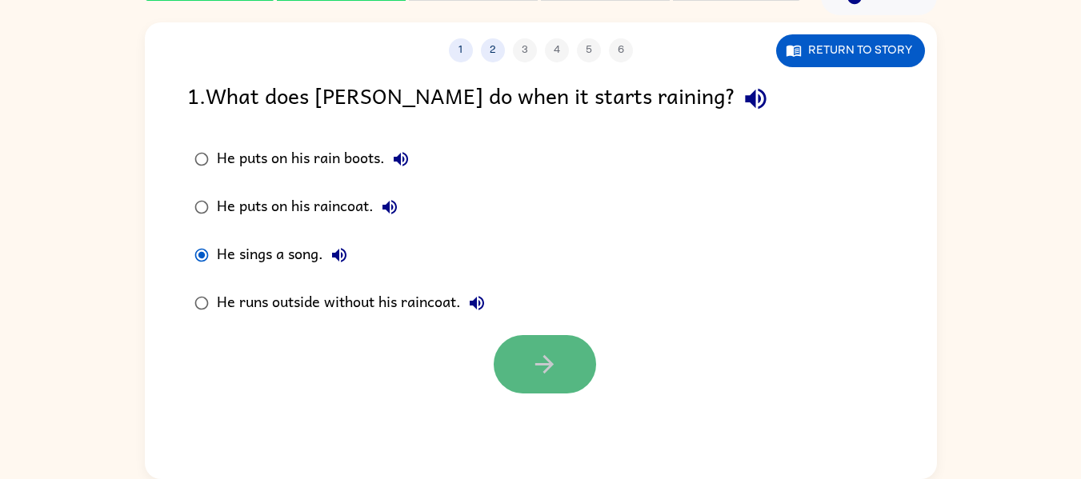
click at [541, 355] on icon "button" at bounding box center [545, 365] width 28 height 28
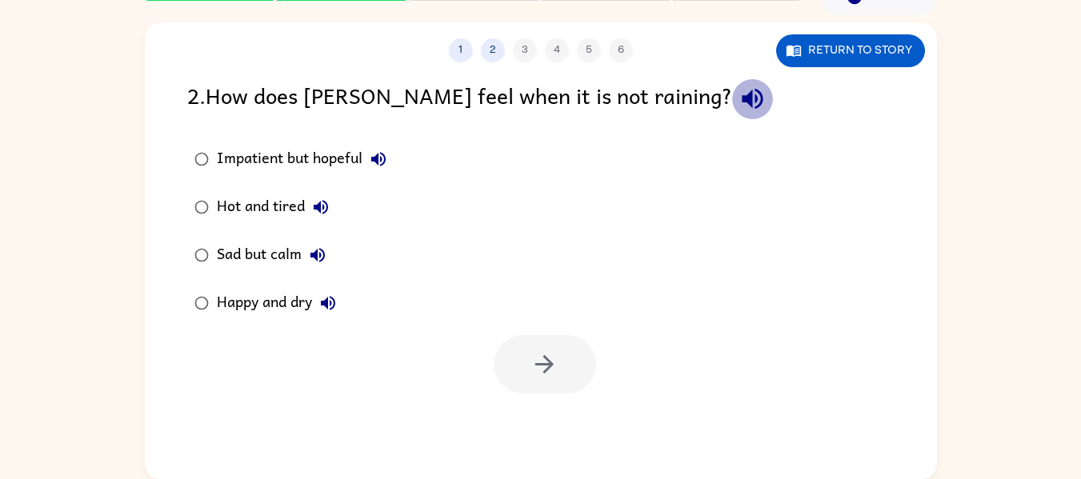
click at [732, 81] on button "button" at bounding box center [752, 98] width 41 height 41
click at [374, 162] on icon "button" at bounding box center [378, 159] width 19 height 19
click at [319, 212] on icon "button" at bounding box center [320, 207] width 19 height 19
click at [328, 261] on button "Sad but calm" at bounding box center [318, 255] width 32 height 32
click at [339, 303] on button "Happy and dry" at bounding box center [328, 303] width 32 height 32
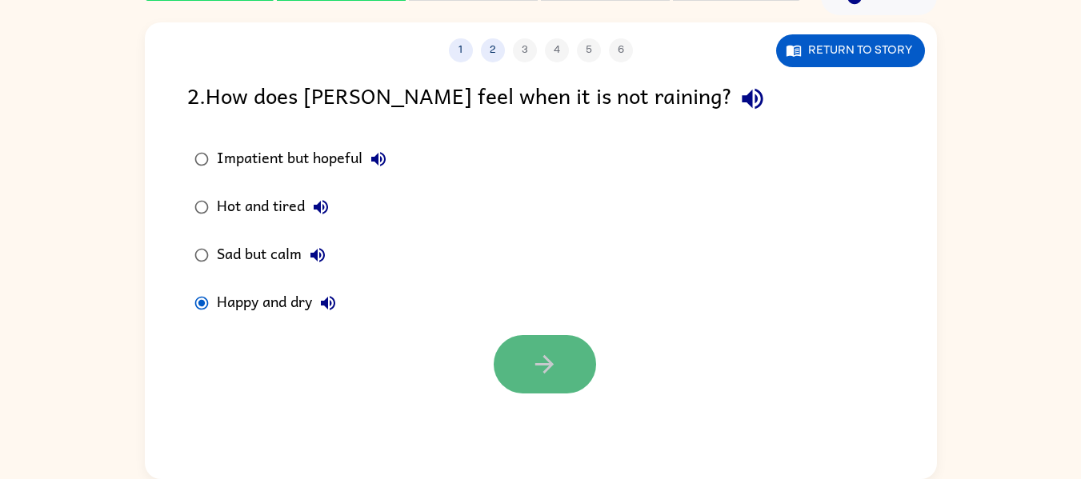
click at [539, 365] on icon "button" at bounding box center [544, 364] width 18 height 18
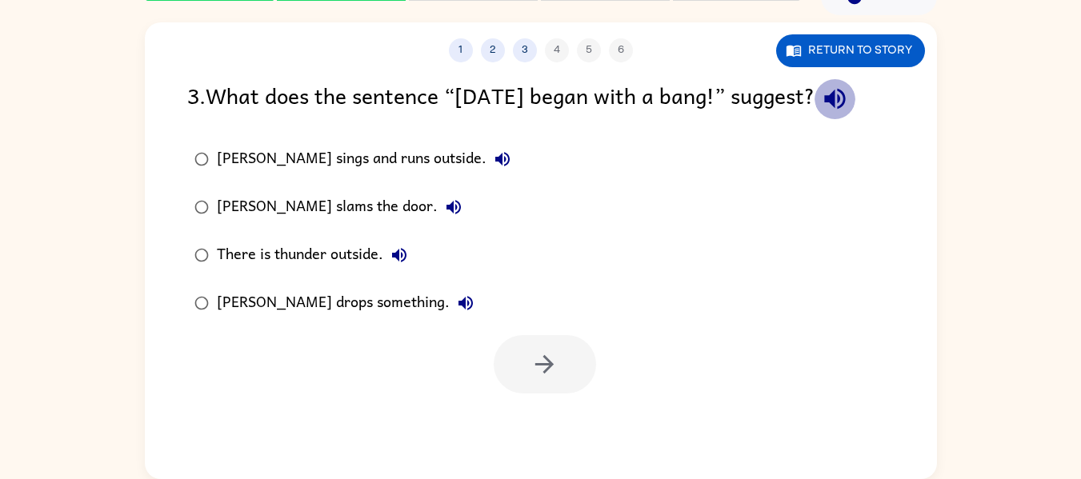
click at [845, 94] on icon "button" at bounding box center [834, 99] width 21 height 21
